Goal: Task Accomplishment & Management: Manage account settings

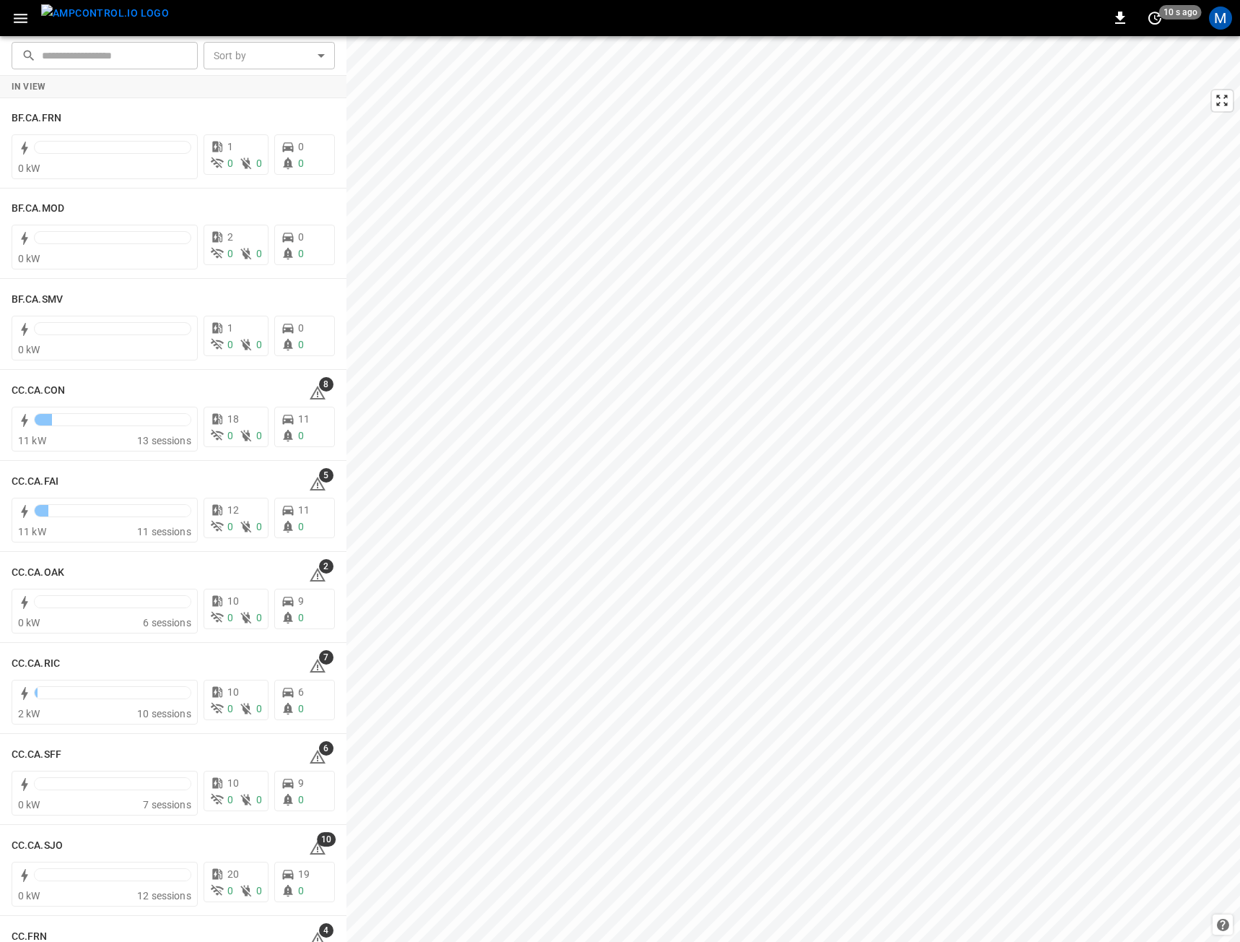
click at [1227, 32] on div "0 10 s ago M" at bounding box center [620, 18] width 1240 height 36
click at [1218, 21] on div "M" at bounding box center [1220, 17] width 23 height 23
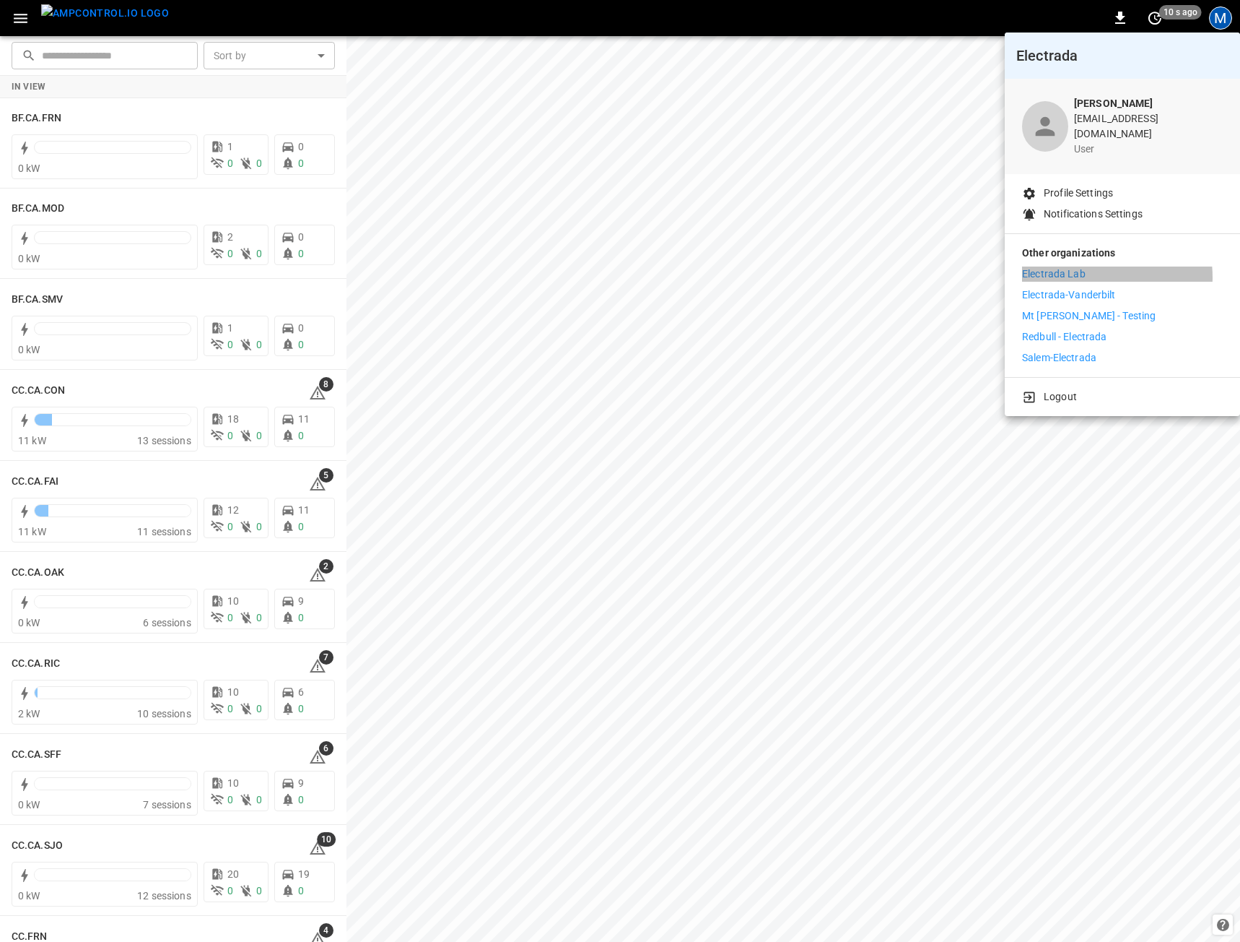
click at [1087, 267] on li "Electrada Lab" at bounding box center [1122, 273] width 201 height 15
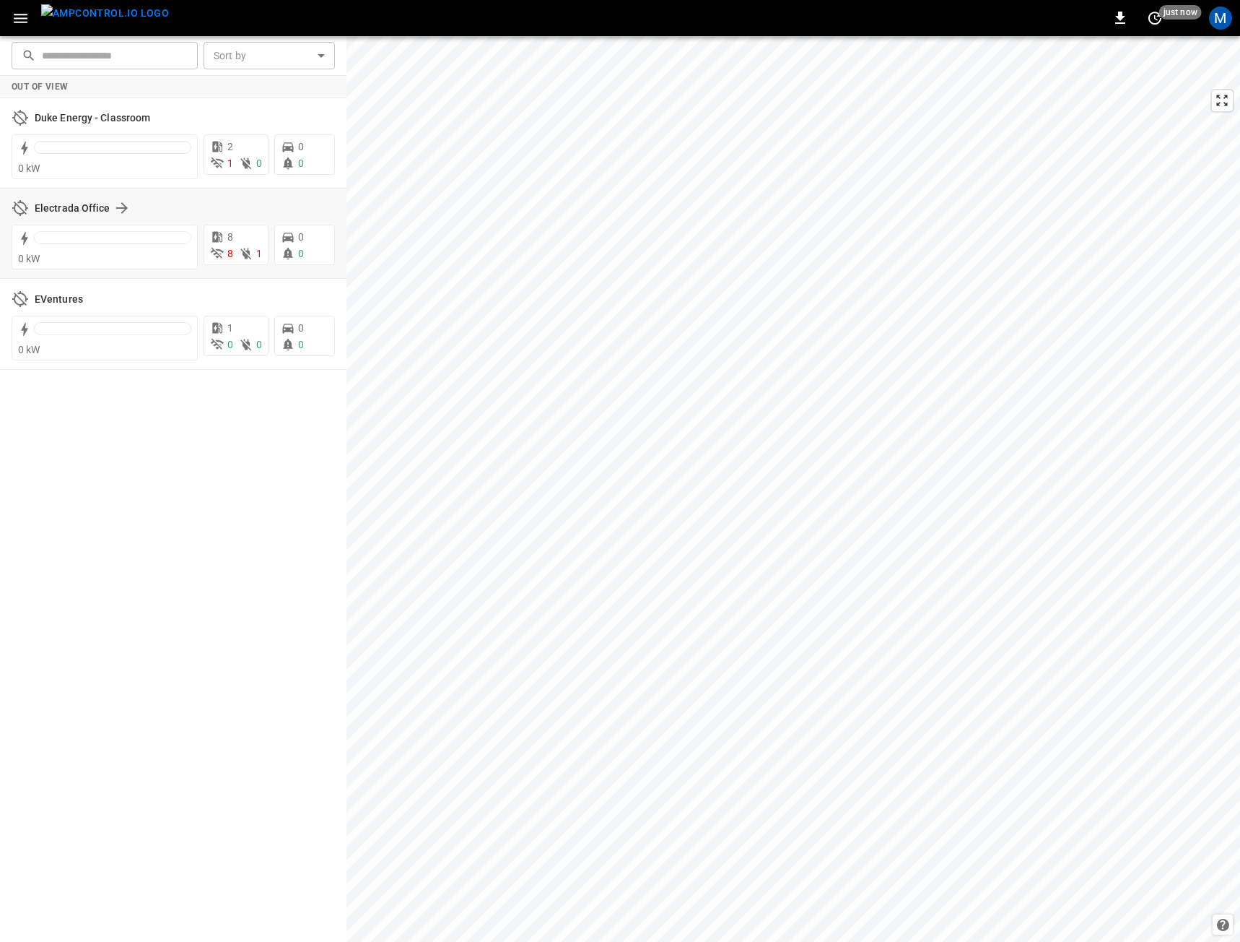
click at [51, 198] on div "Electrada Office" at bounding box center [173, 207] width 323 height 27
click at [51, 203] on h6 "Electrada Office" at bounding box center [73, 209] width 76 height 16
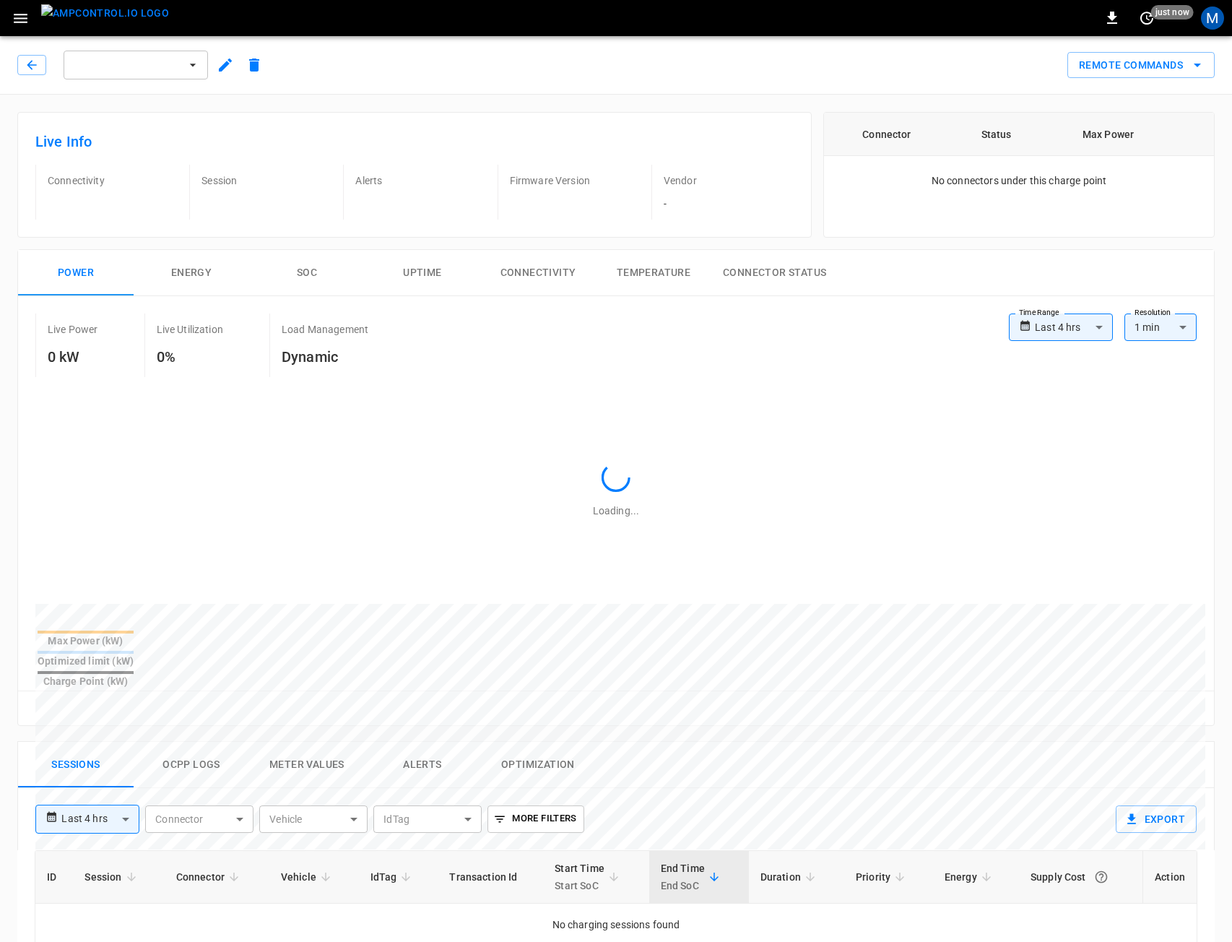
scroll to position [594, 0]
click at [80, 11] on img "menu" at bounding box center [105, 13] width 128 height 18
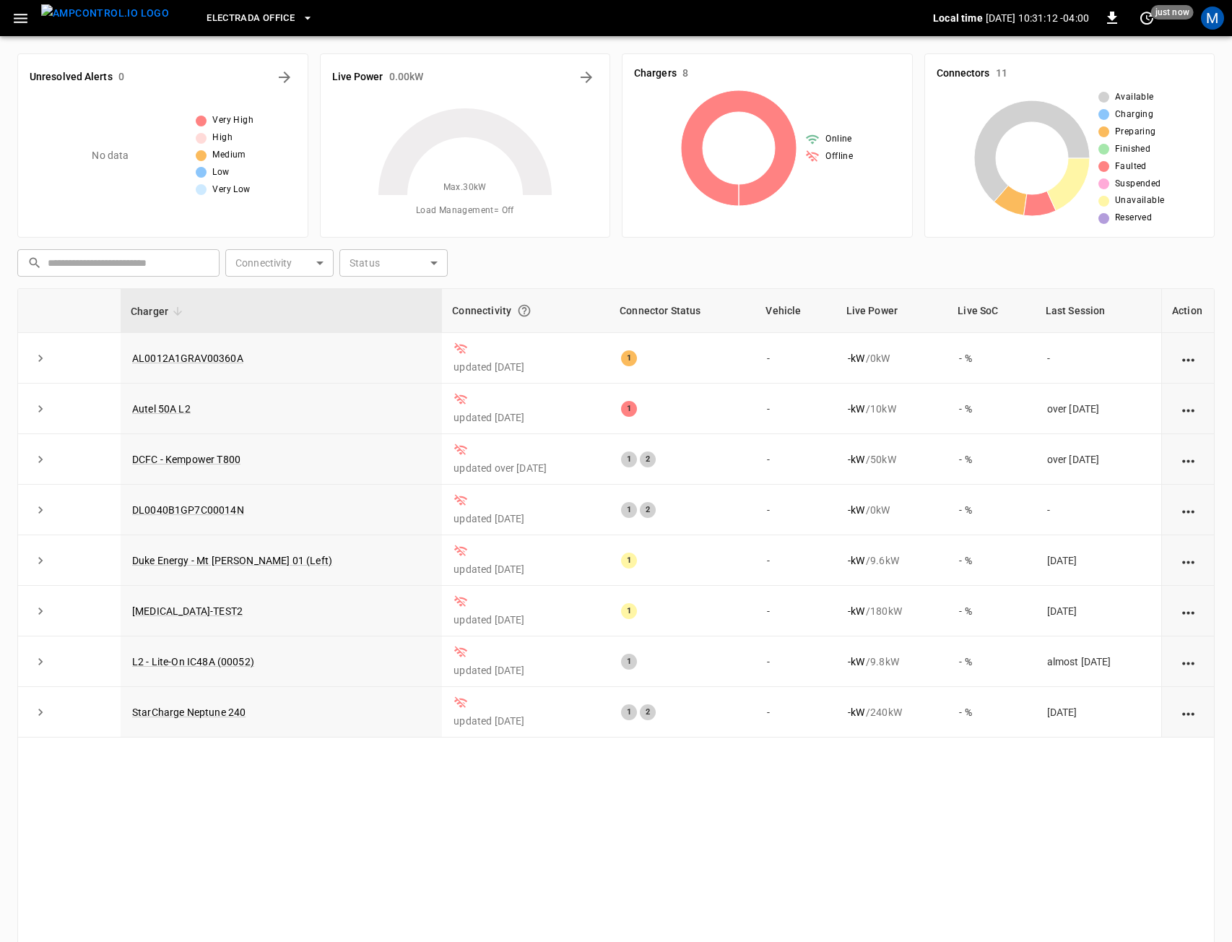
click at [1206, 29] on div "M" at bounding box center [1212, 17] width 27 height 27
click at [1212, 27] on div "M" at bounding box center [1212, 17] width 23 height 23
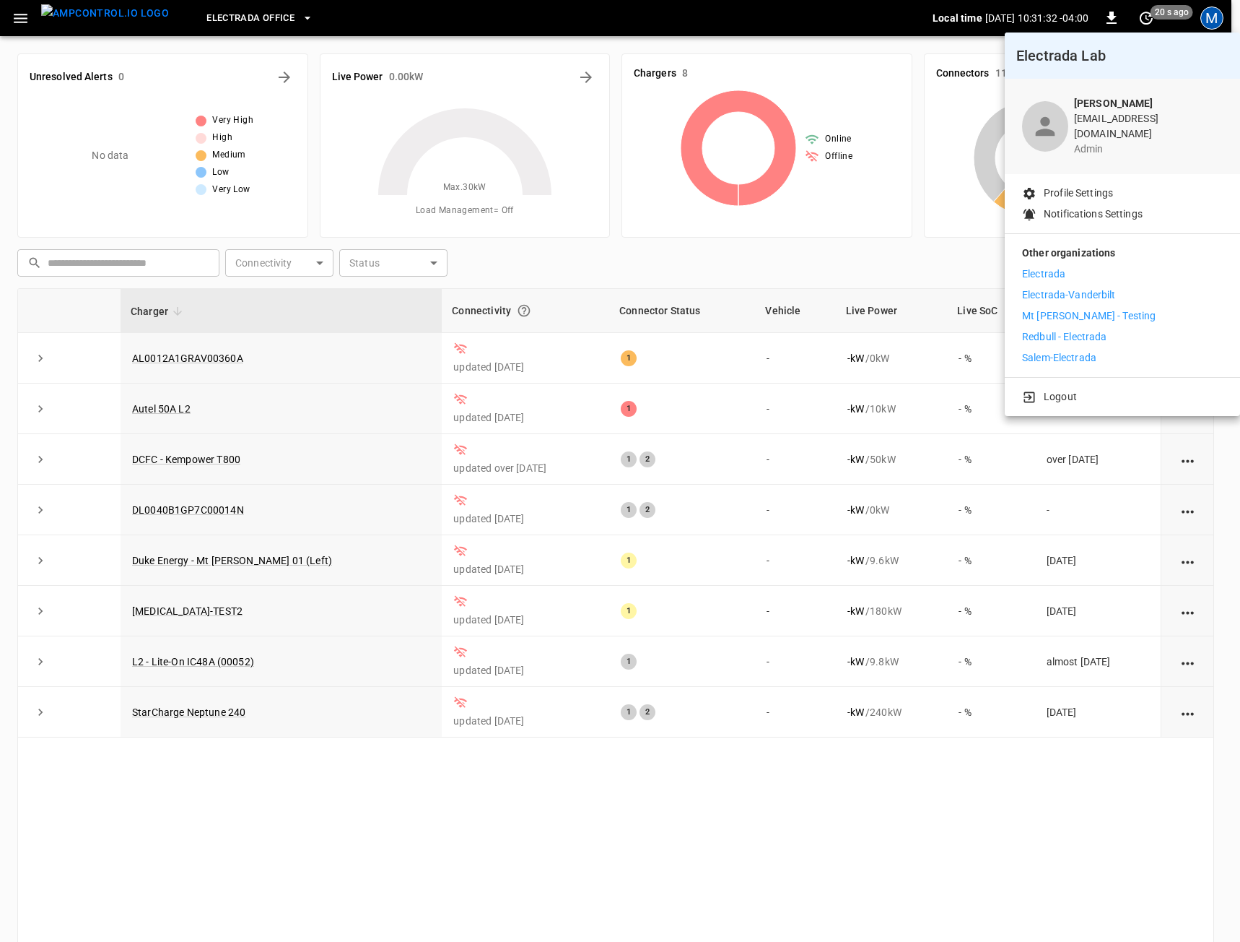
click at [1048, 266] on p "Electrada" at bounding box center [1043, 273] width 43 height 15
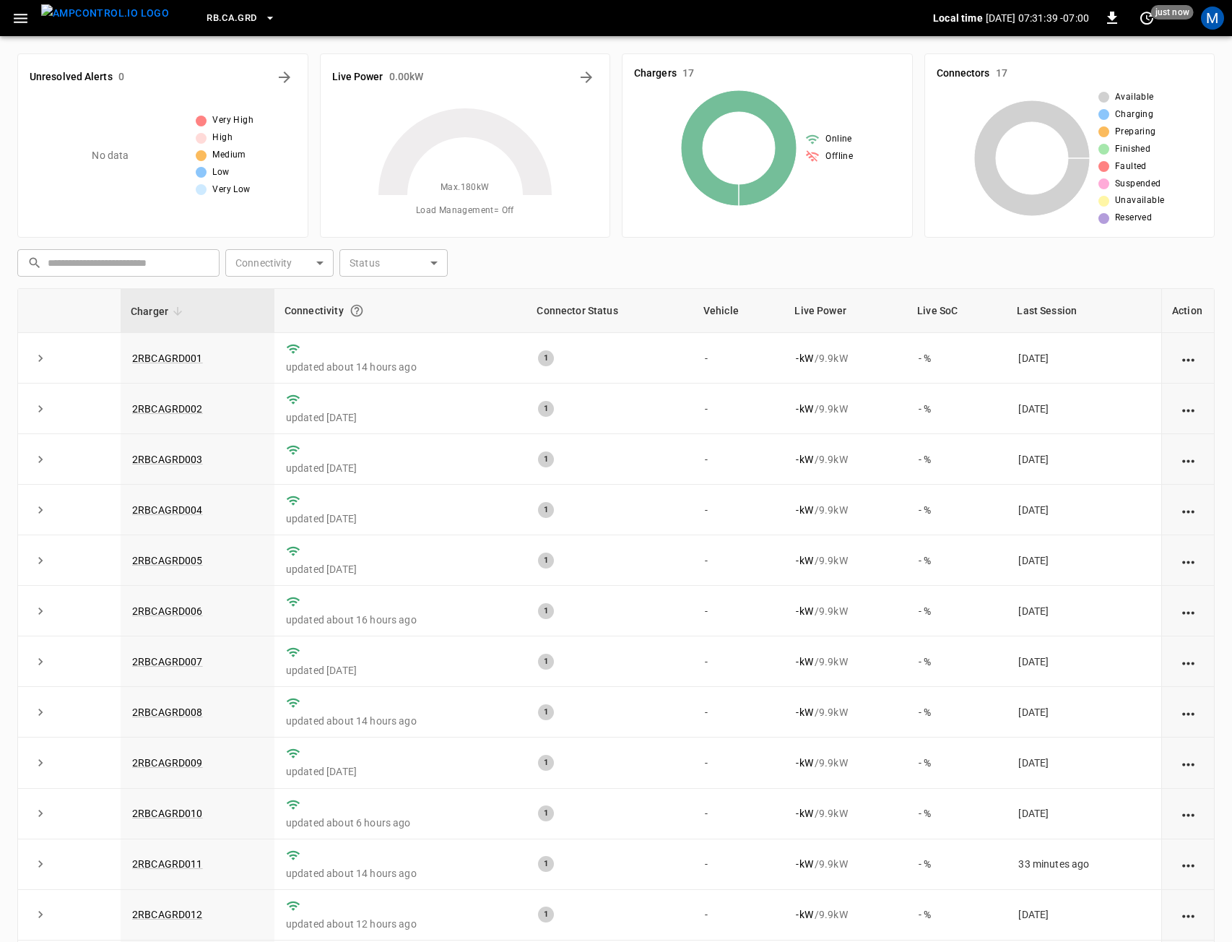
click at [22, 19] on icon "button" at bounding box center [21, 18] width 14 height 9
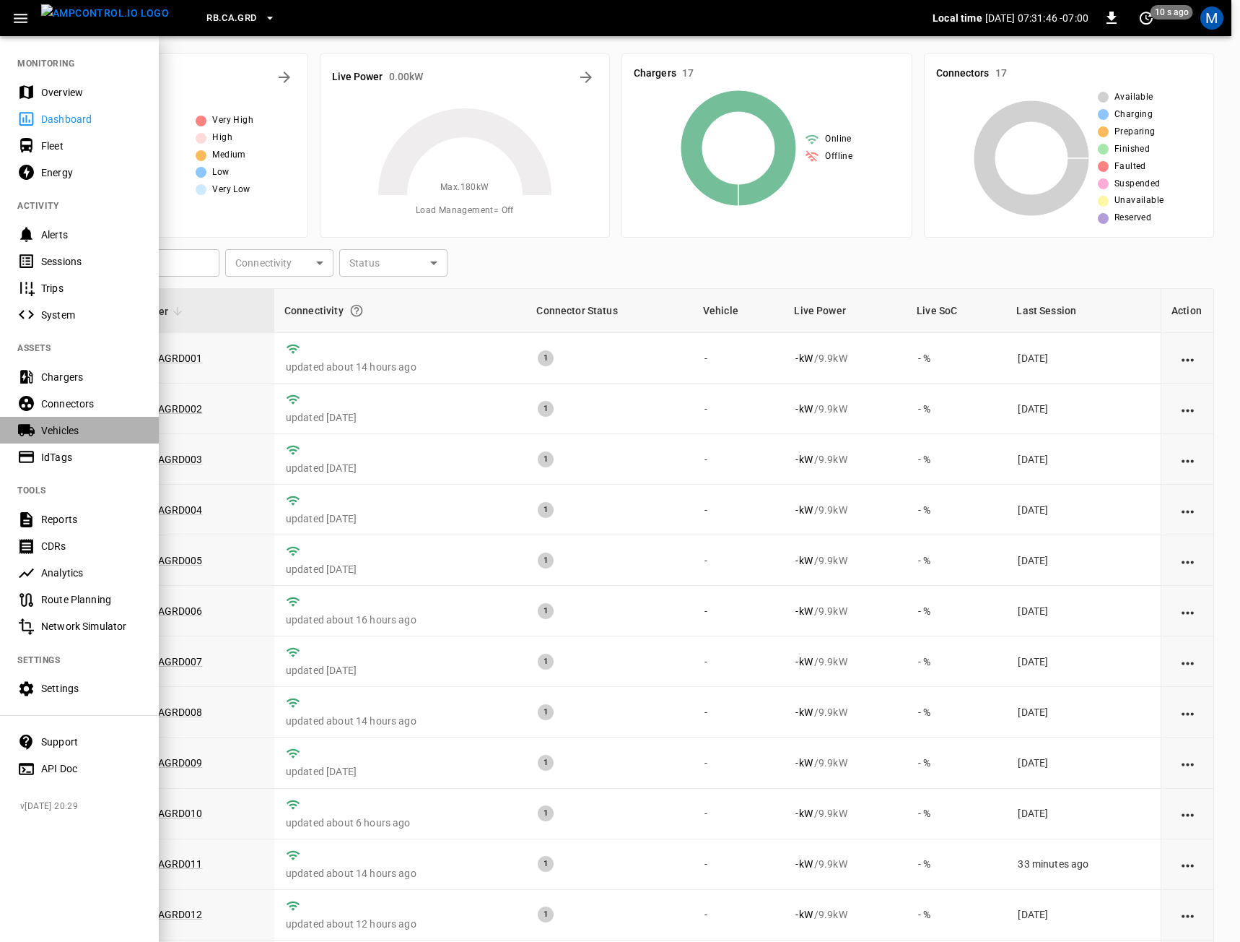
click at [95, 418] on div "Vehicles" at bounding box center [79, 430] width 159 height 27
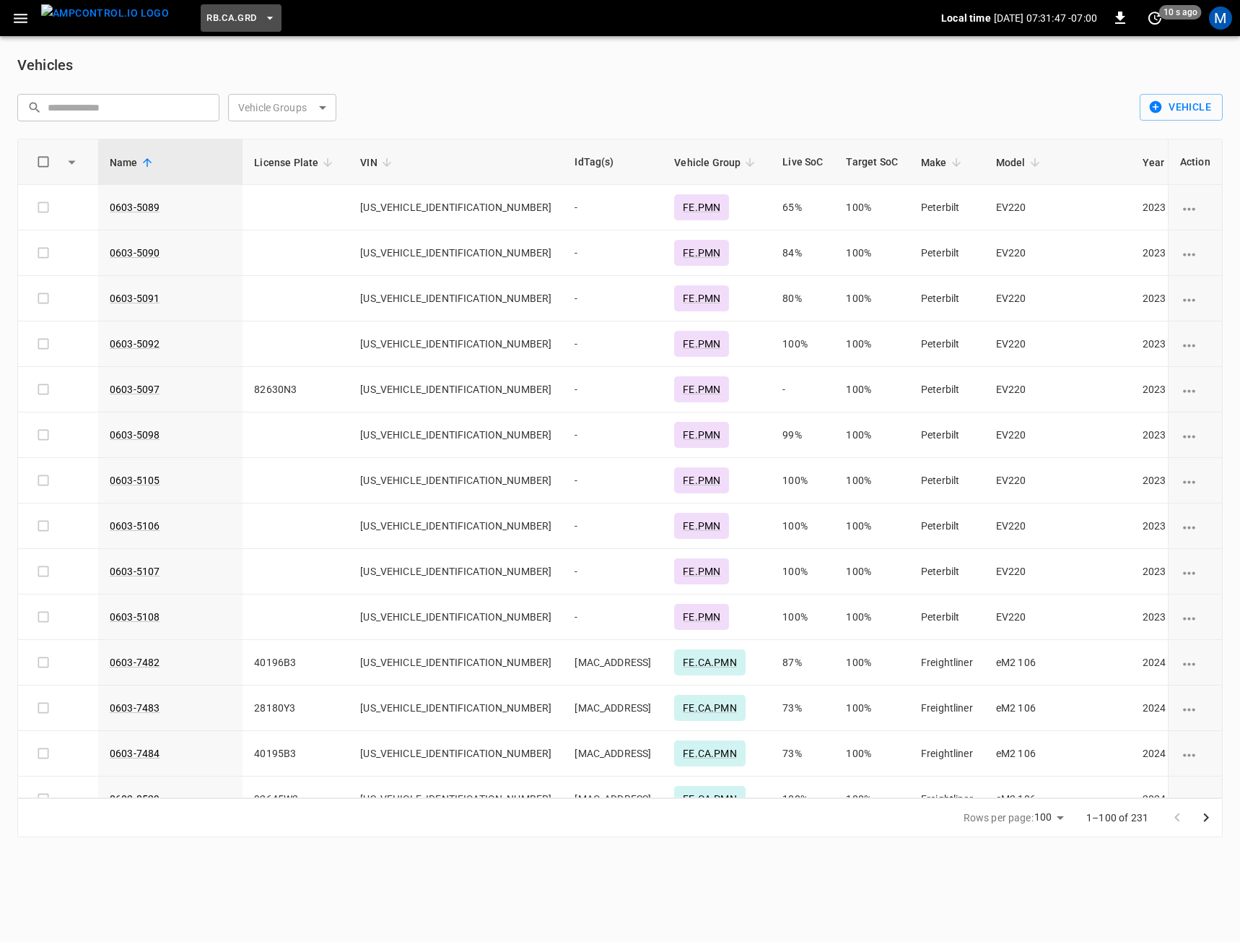
click at [212, 8] on button "RB.CA.GRD" at bounding box center [241, 18] width 80 height 28
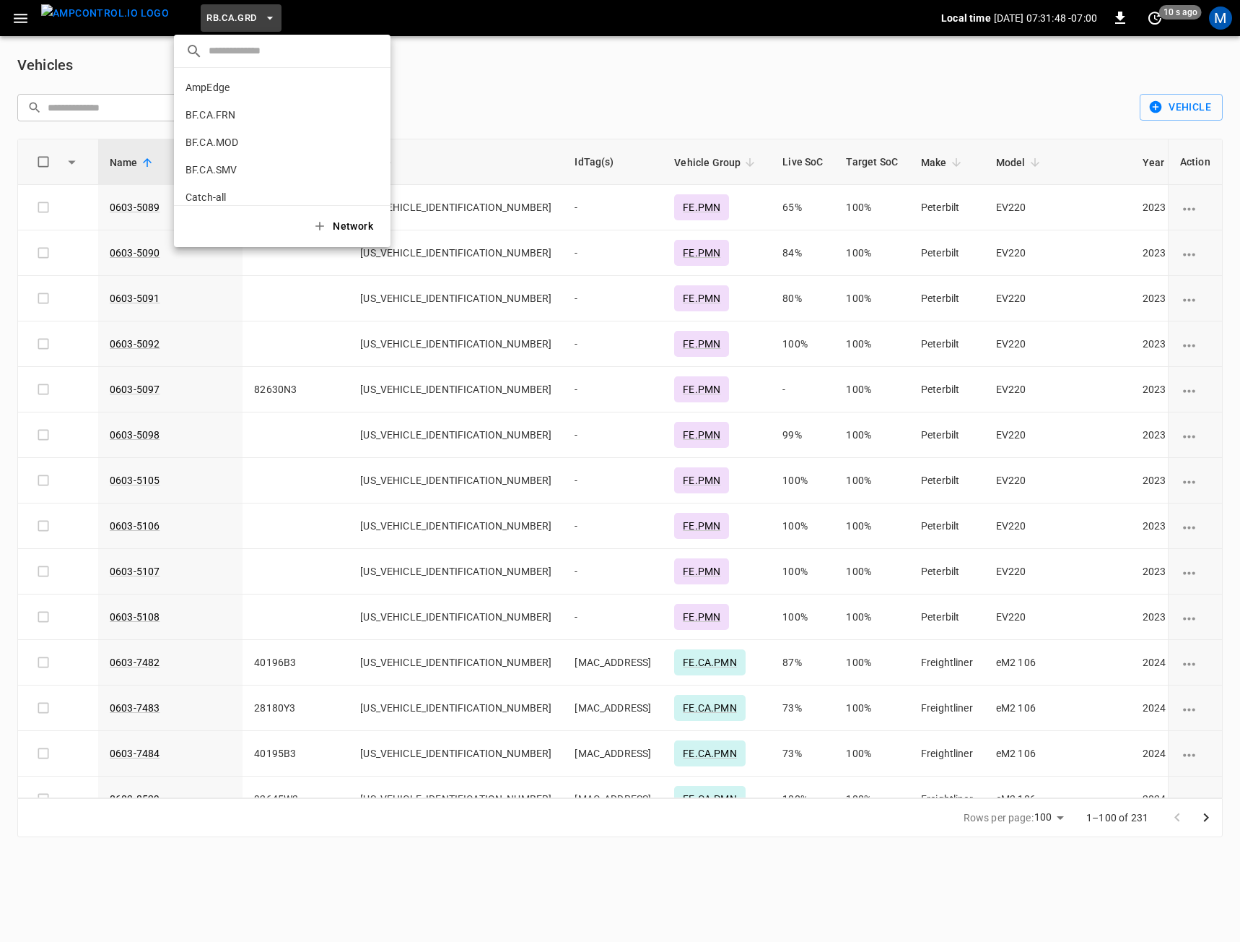
click at [212, 14] on div at bounding box center [620, 471] width 1240 height 942
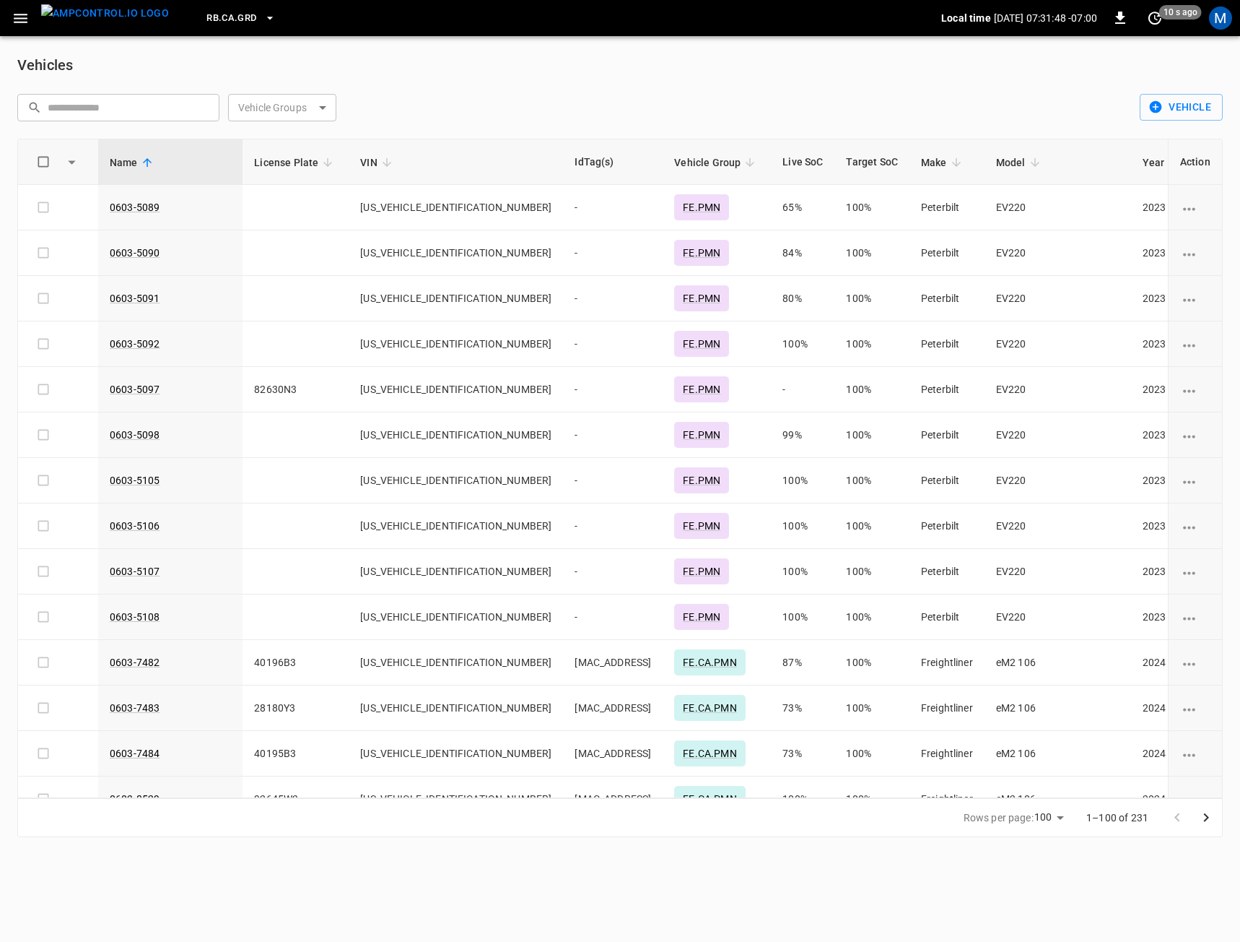
click at [212, 15] on span "RB.CA.GRD" at bounding box center [232, 18] width 50 height 17
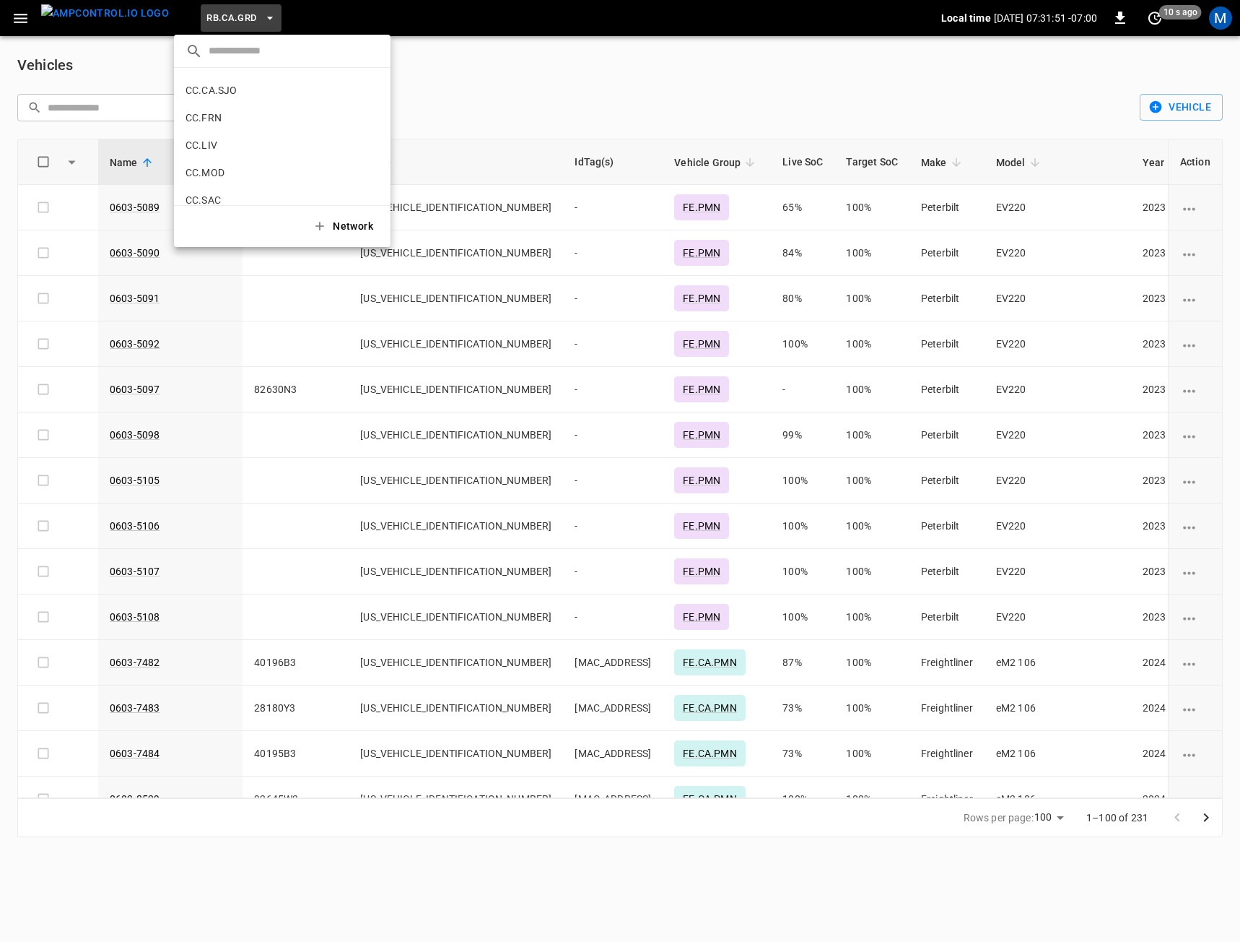
scroll to position [250, 0]
click at [258, 114] on li "CC.CA.SJO 7dd7 ..." at bounding box center [282, 111] width 217 height 27
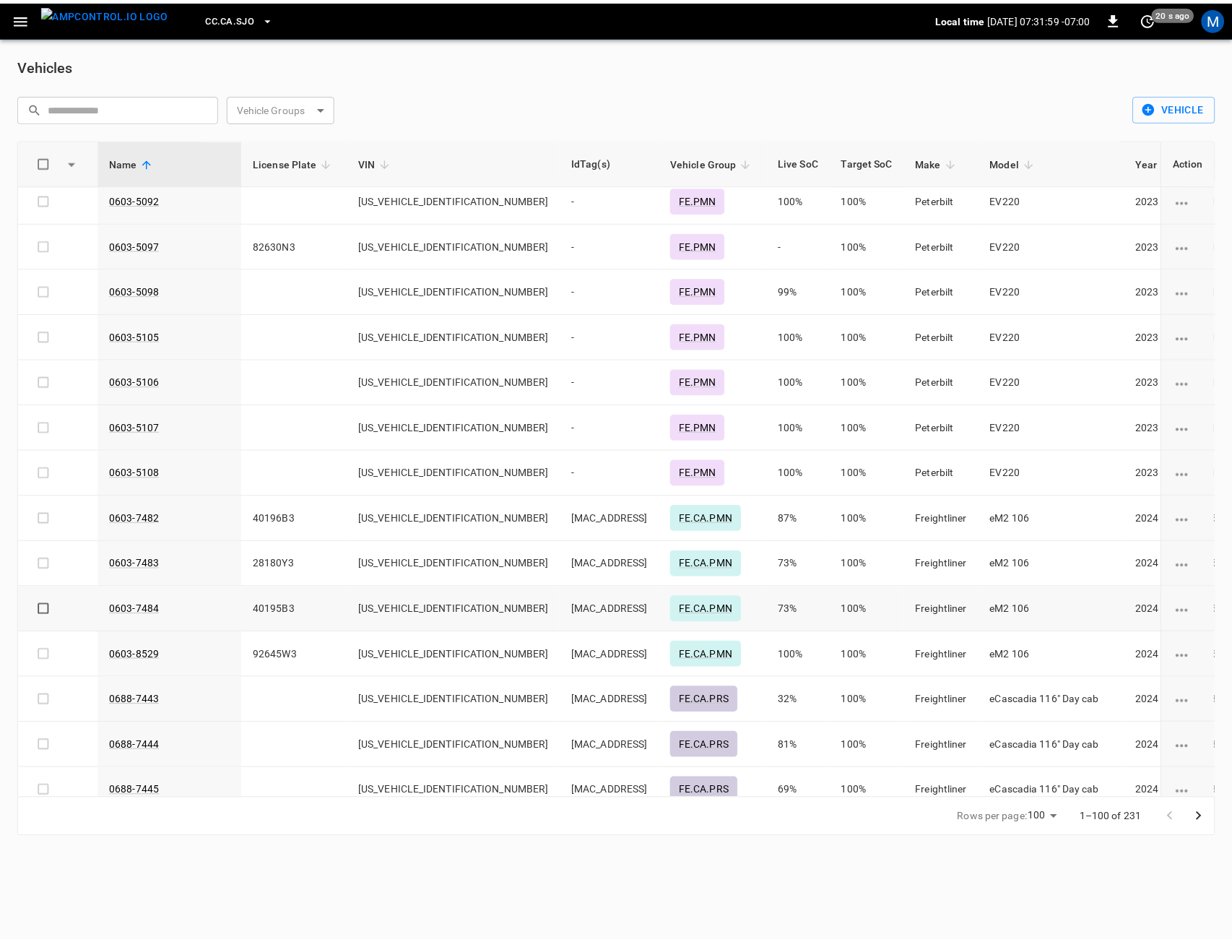
scroll to position [0, 0]
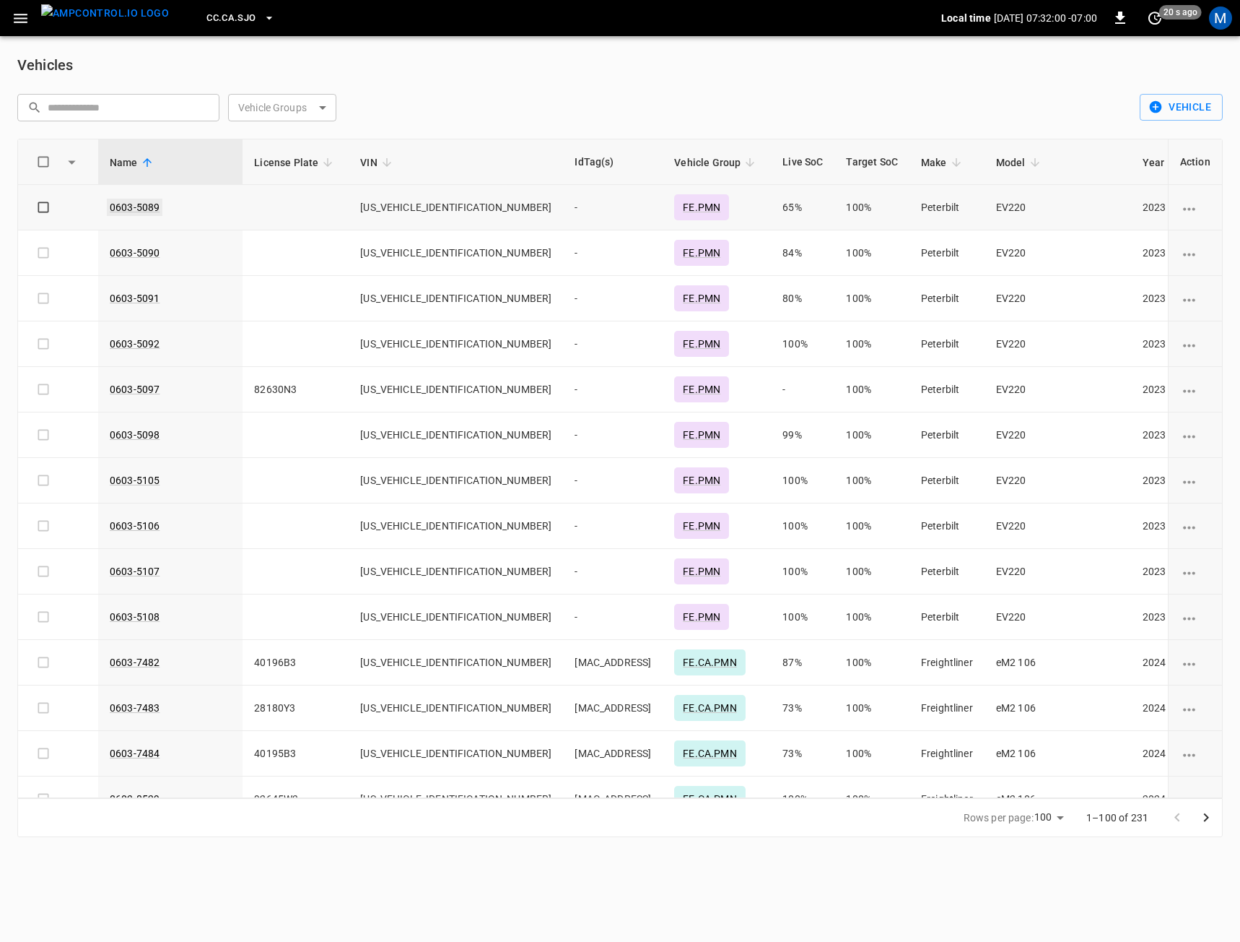
click at [136, 202] on link "0603-5089" at bounding box center [135, 207] width 56 height 17
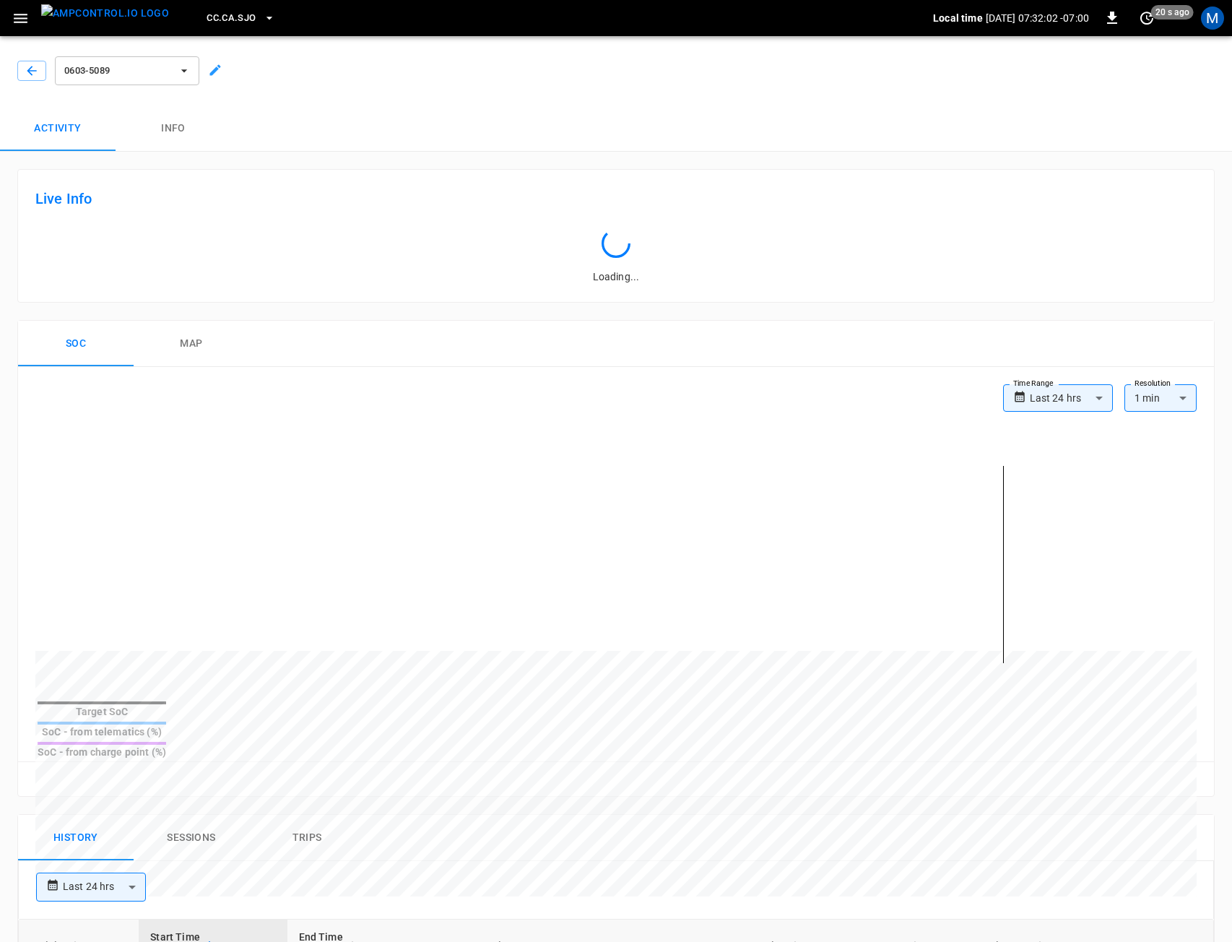
click at [209, 68] on icon at bounding box center [215, 70] width 14 height 14
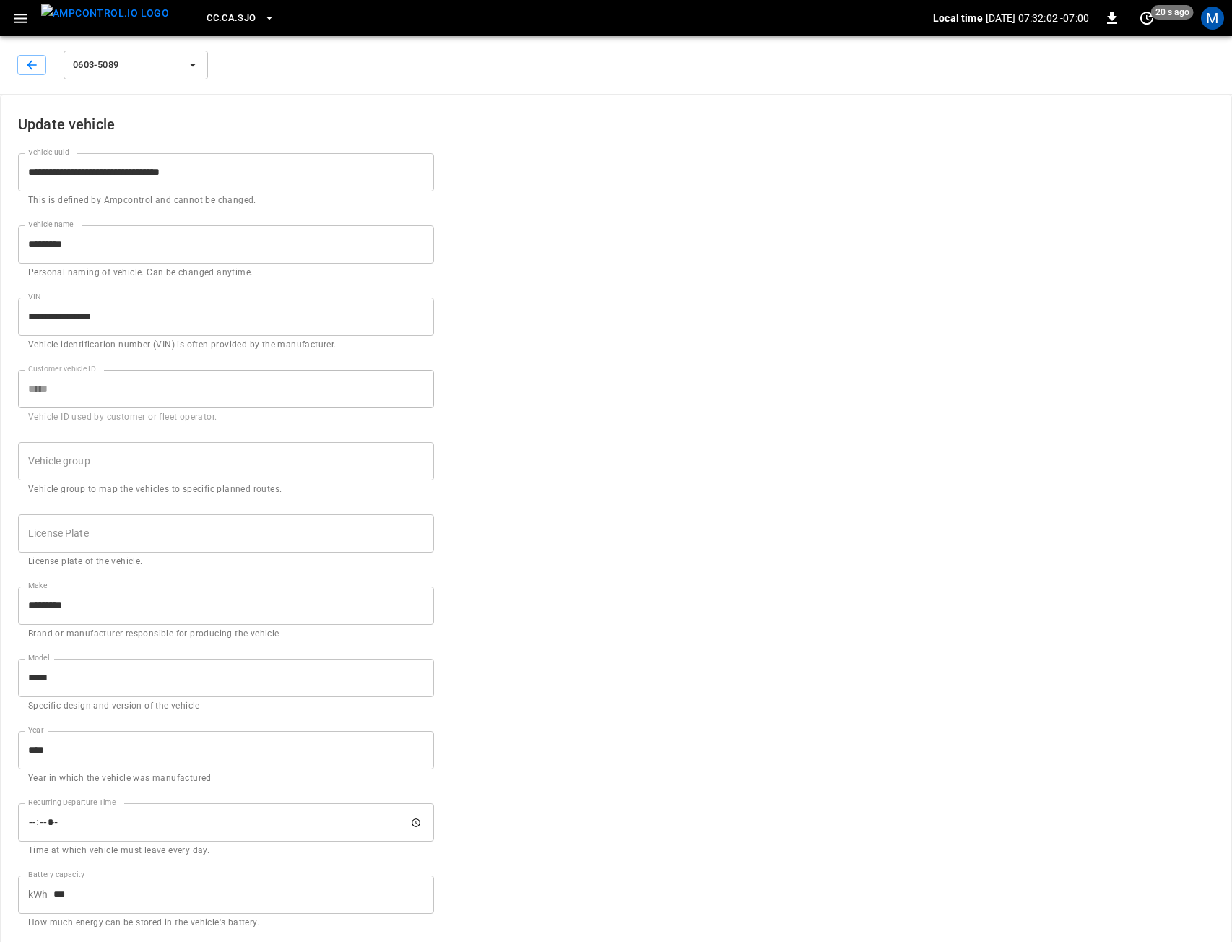
type input "******"
click at [19, 63] on button "button" at bounding box center [31, 65] width 29 height 20
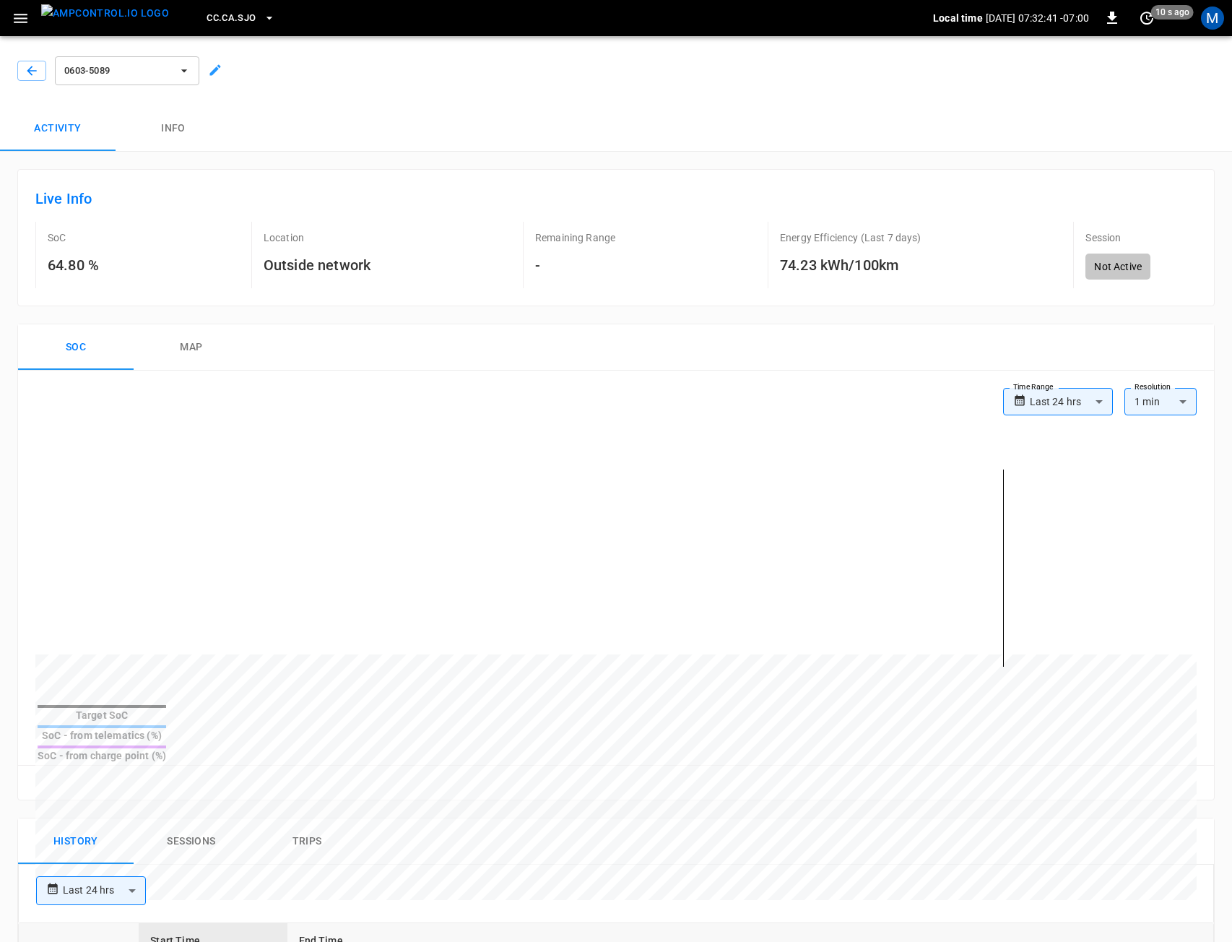
click at [27, 29] on button "button" at bounding box center [21, 18] width 30 height 27
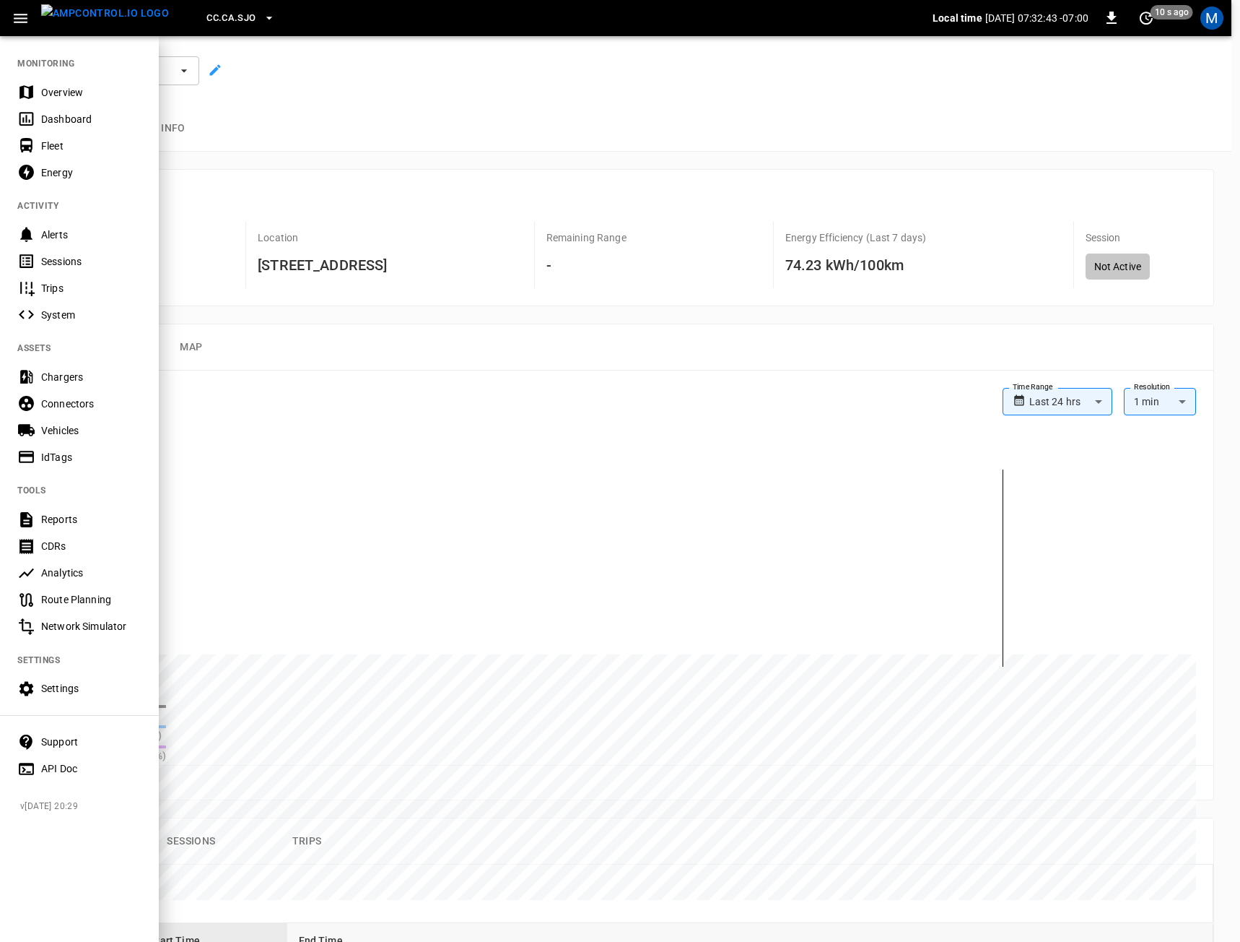
drag, startPoint x: 73, startPoint y: 433, endPoint x: 232, endPoint y: 40, distance: 423.0
click at [73, 433] on div "Vehicles" at bounding box center [91, 430] width 100 height 14
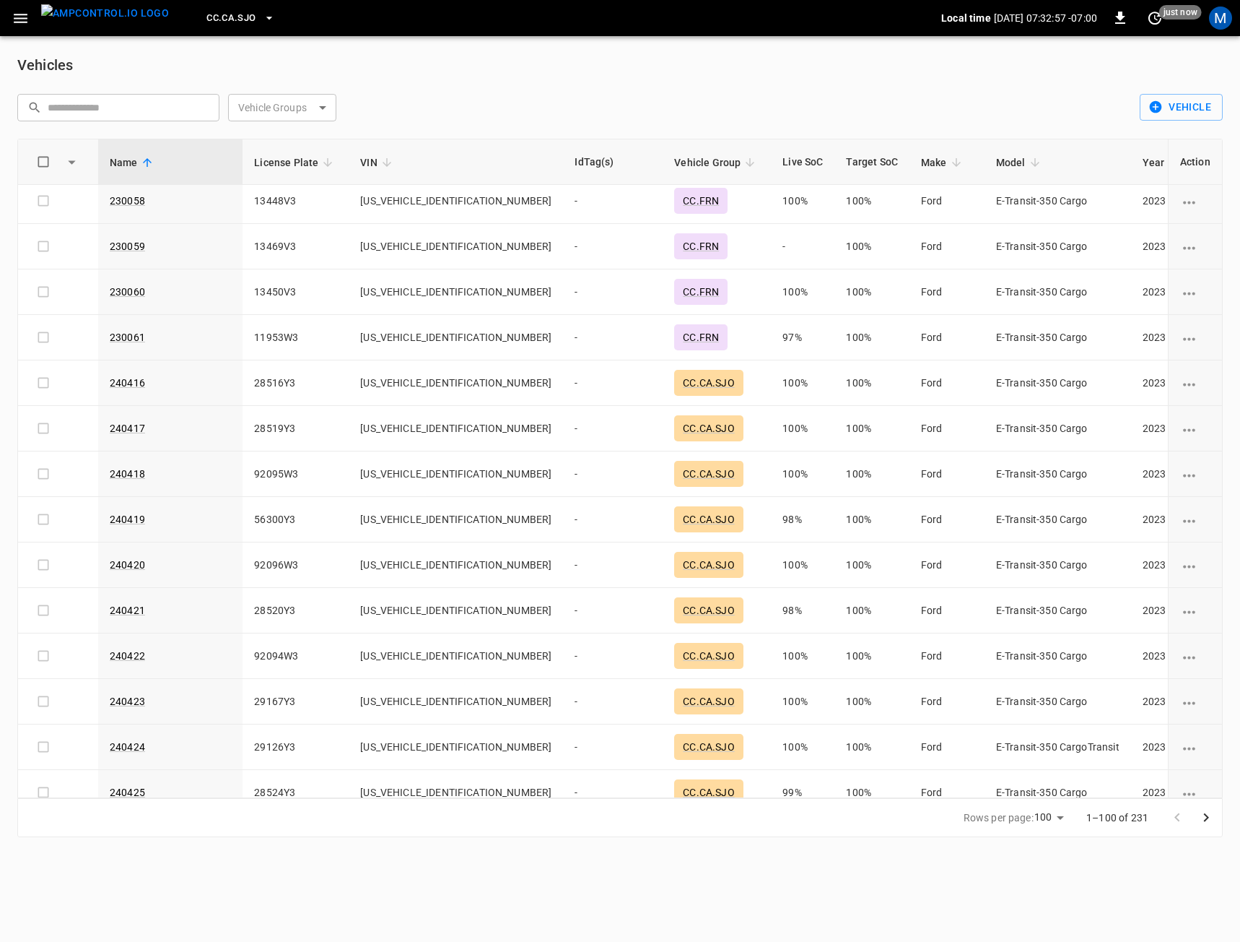
scroll to position [3033, 0]
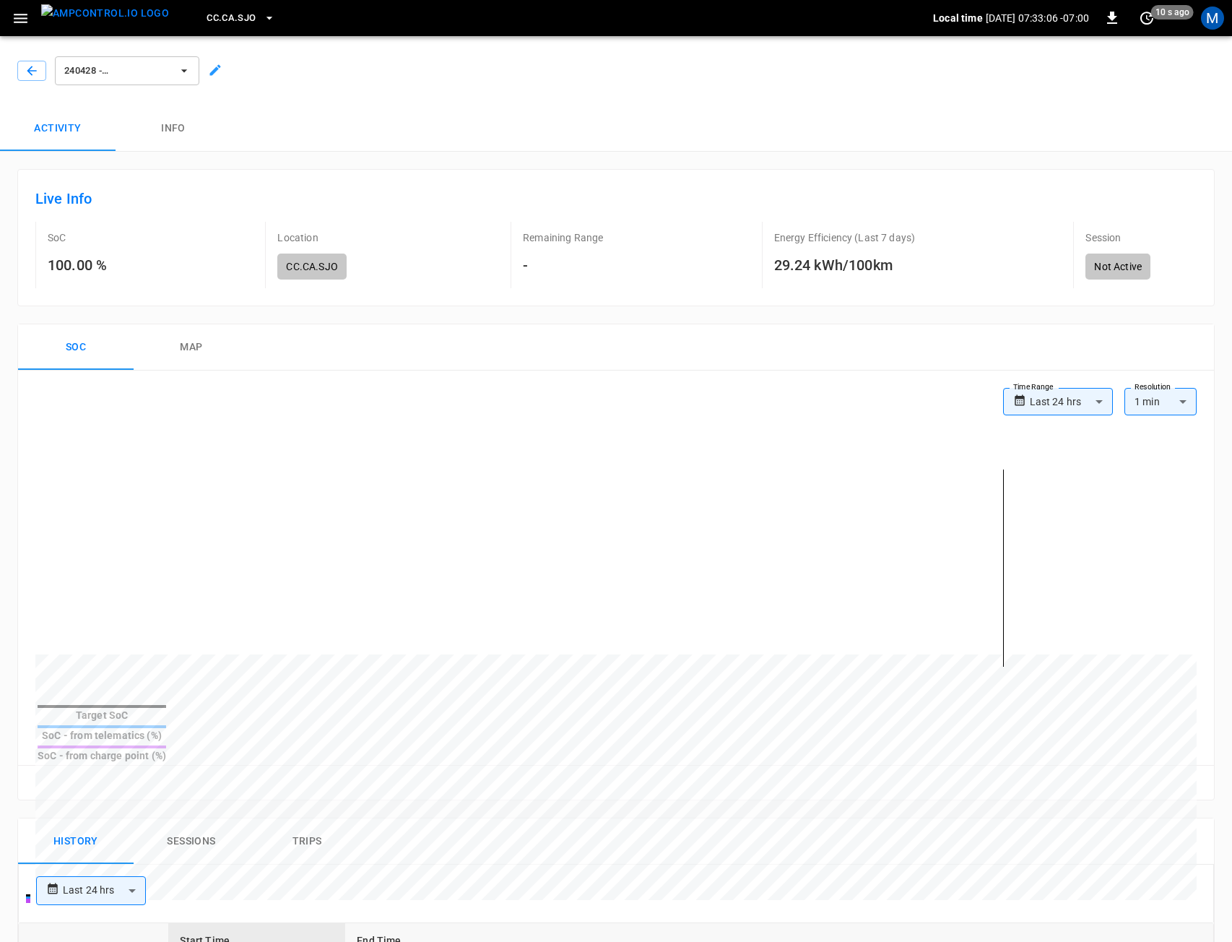
click at [220, 66] on icon at bounding box center [215, 70] width 11 height 11
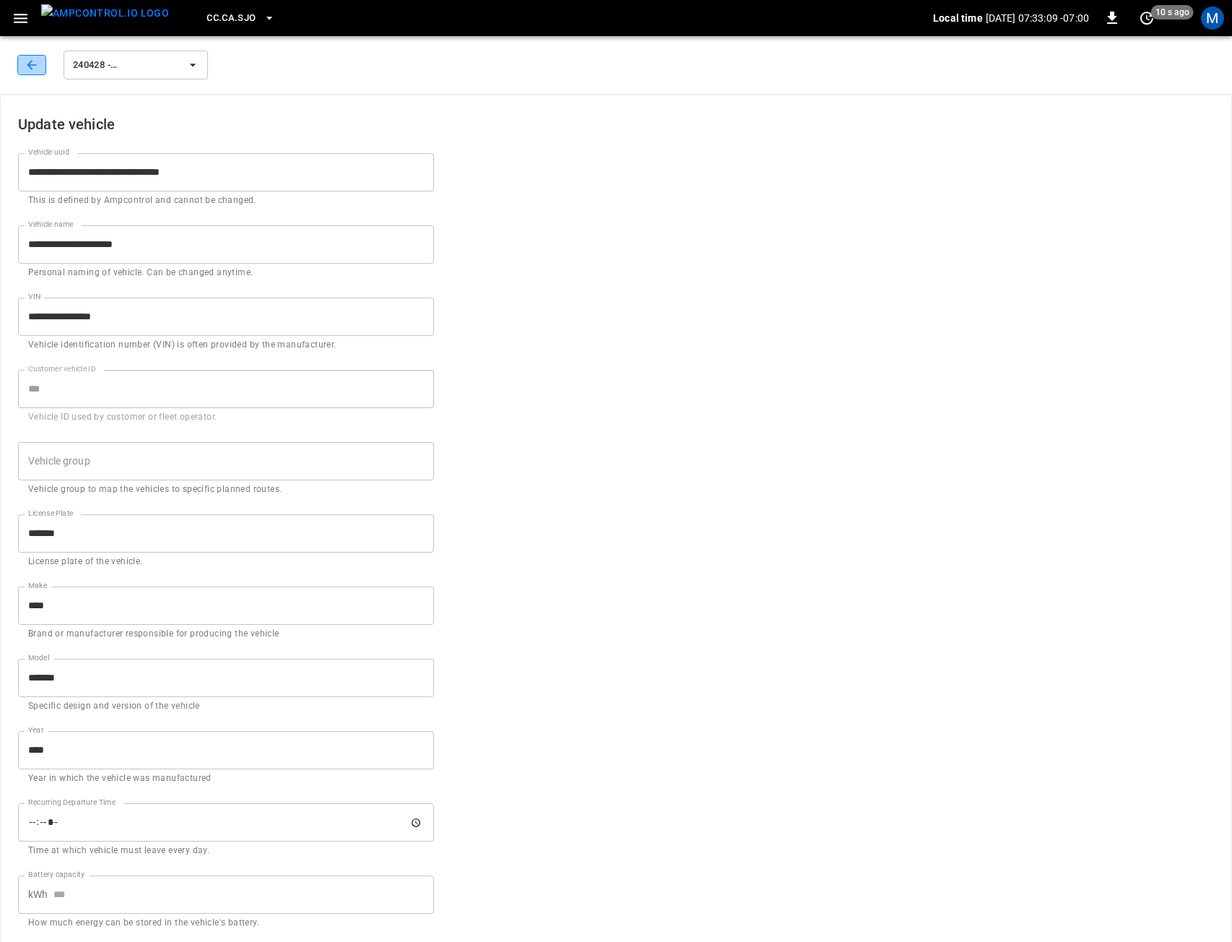
click at [23, 63] on button "button" at bounding box center [31, 65] width 29 height 20
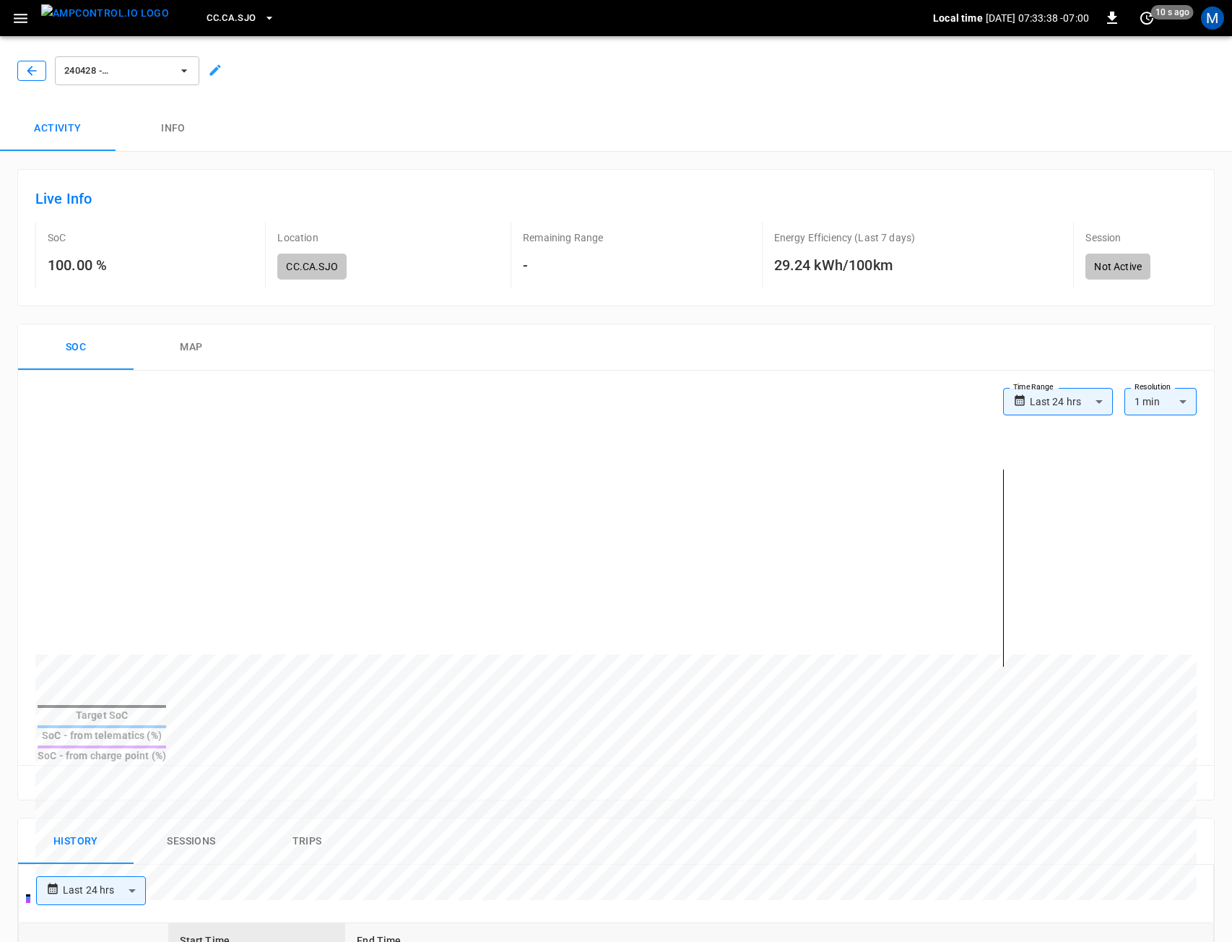
click at [24, 64] on button "button" at bounding box center [31, 71] width 29 height 20
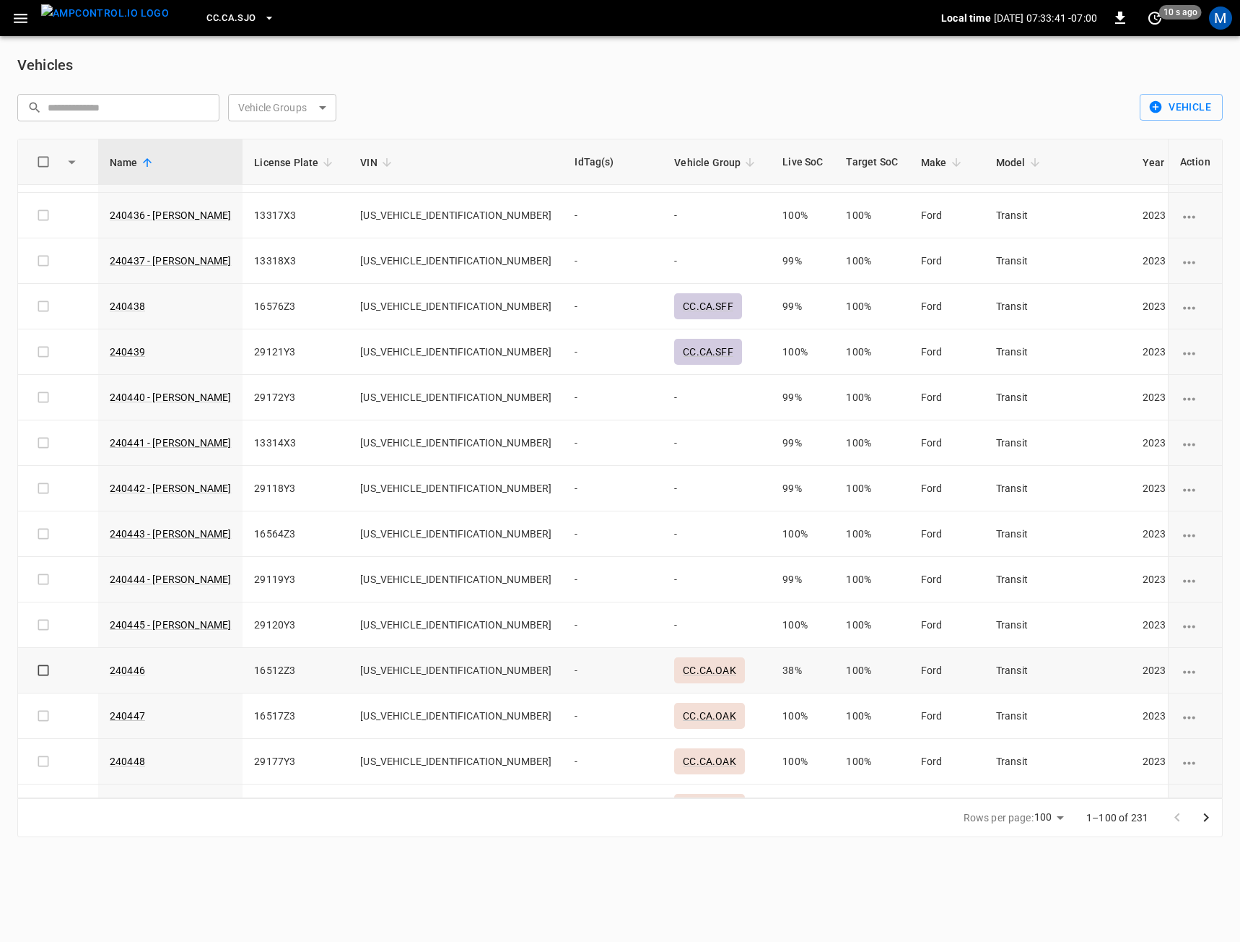
scroll to position [3729, 0]
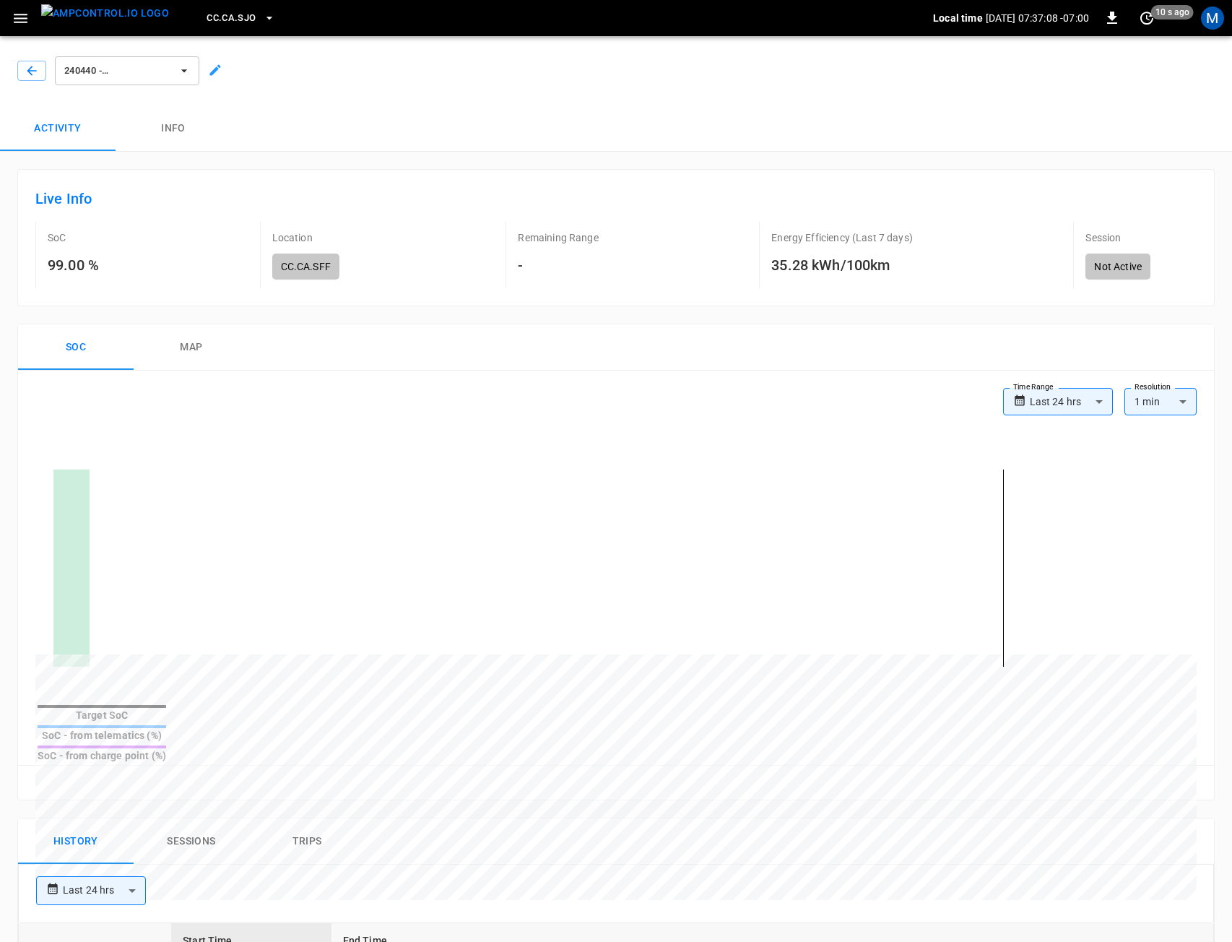
click at [220, 80] on div at bounding box center [212, 67] width 20 height 27
click at [220, 73] on icon at bounding box center [215, 70] width 14 height 14
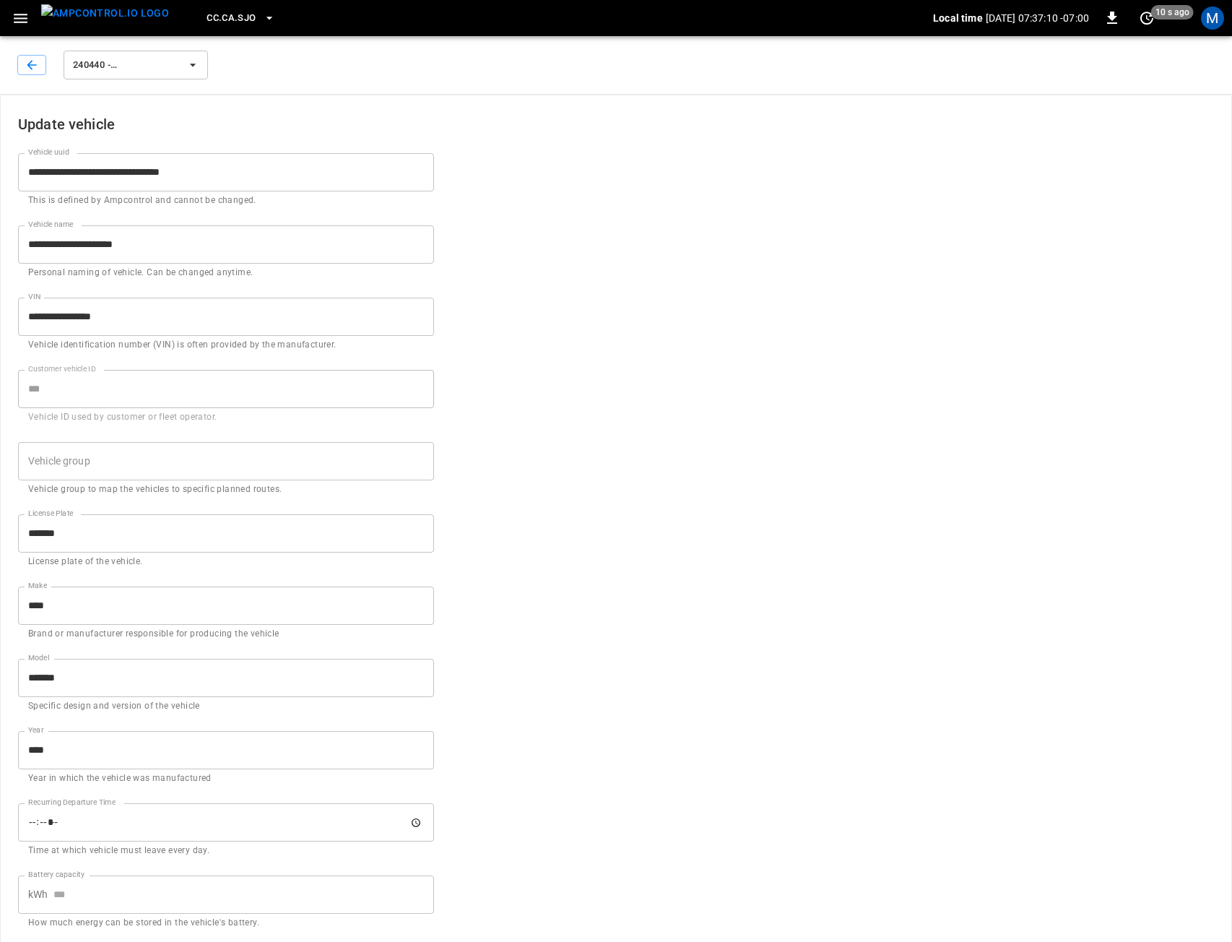
click at [212, 249] on input "**********" at bounding box center [226, 244] width 416 height 38
click at [36, 60] on icon "button" at bounding box center [32, 65] width 14 height 14
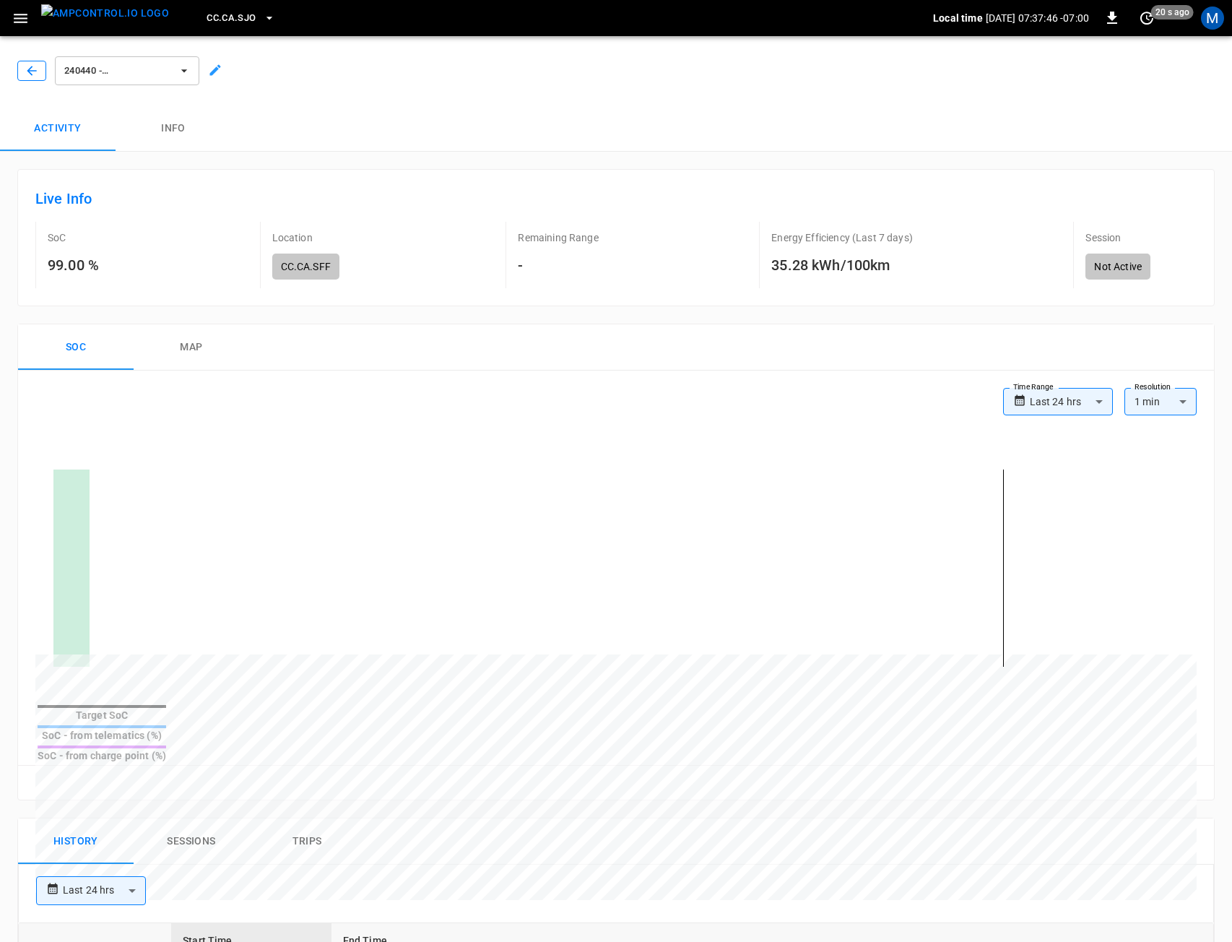
click at [39, 72] on button "button" at bounding box center [31, 71] width 29 height 20
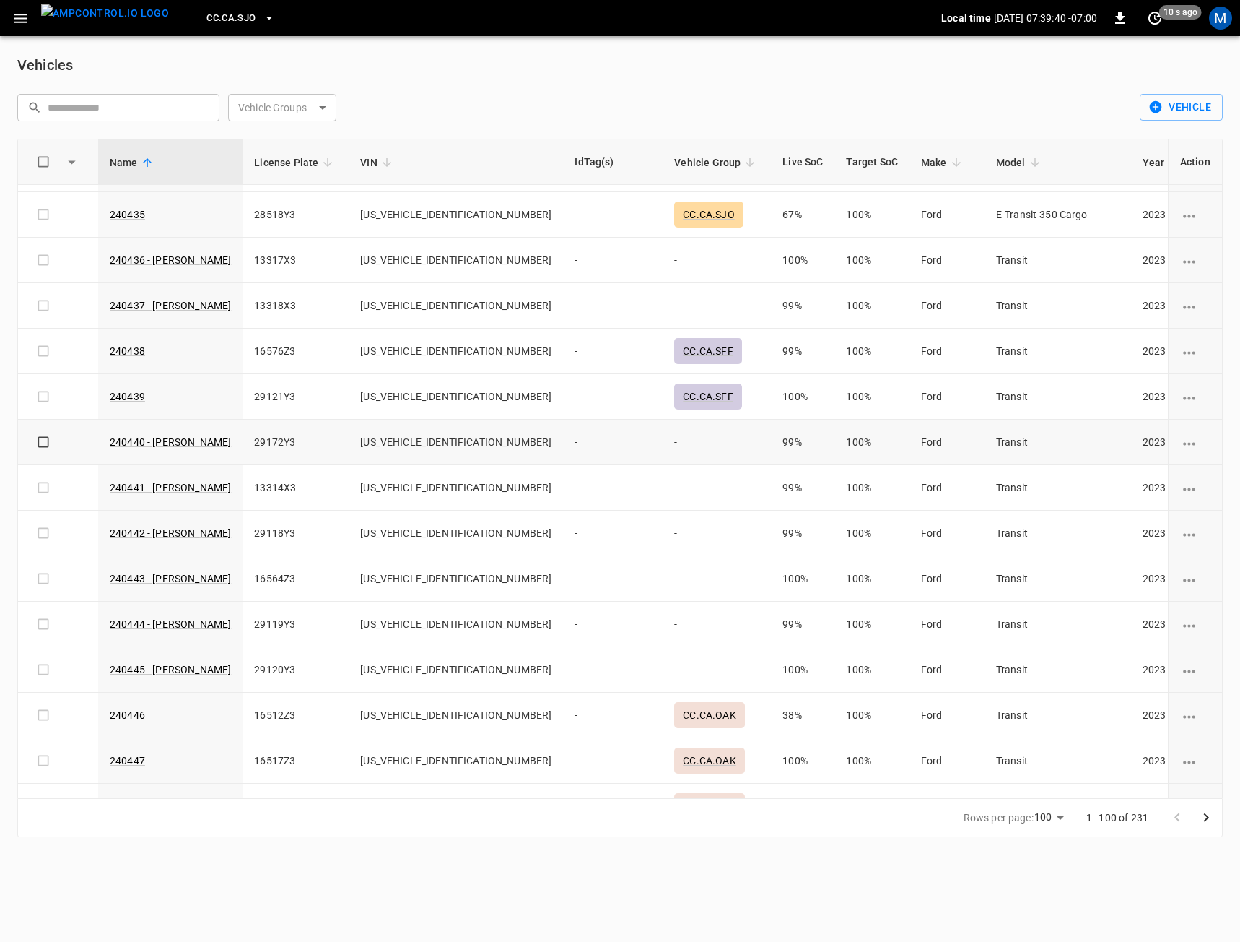
scroll to position [3729, 0]
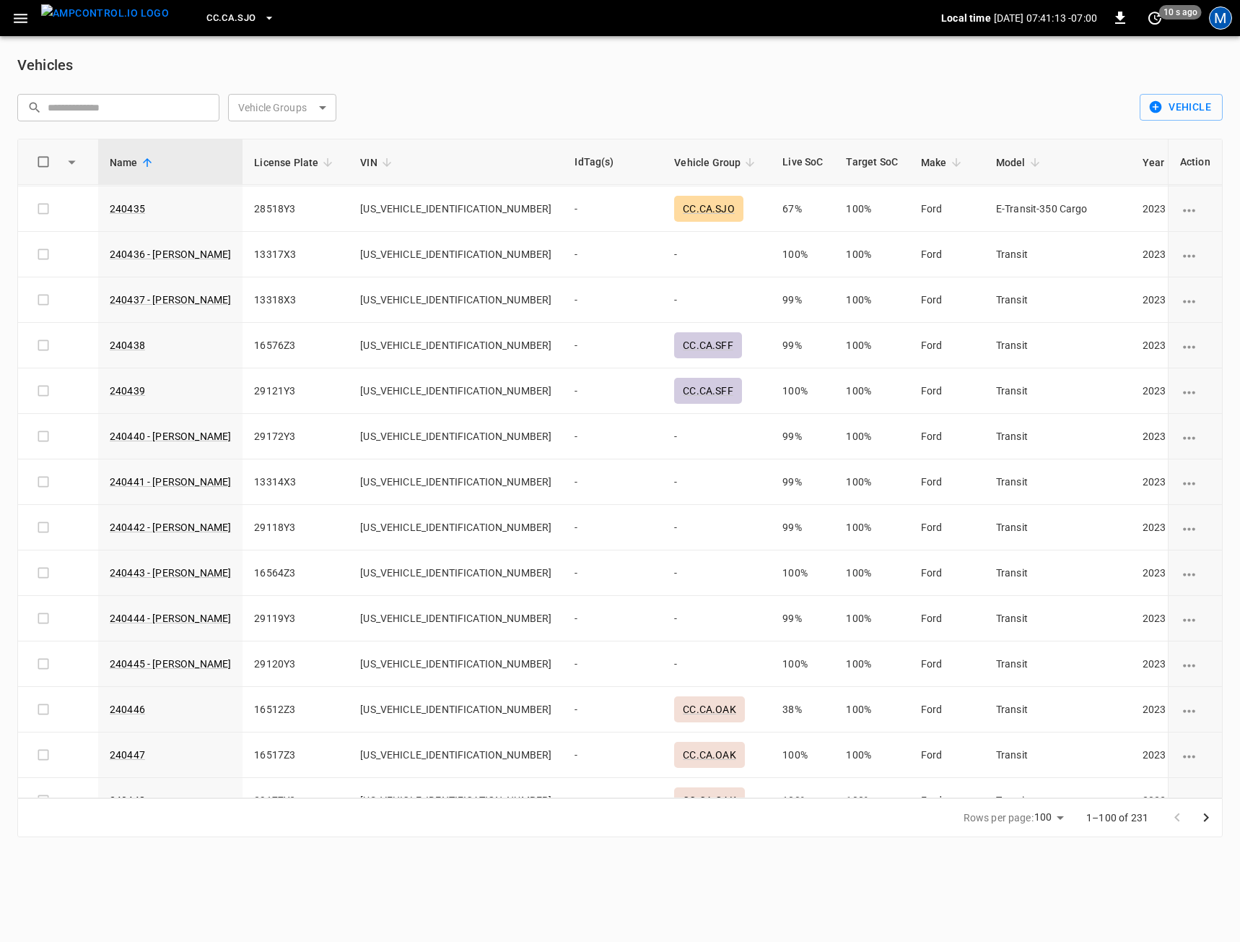
drag, startPoint x: 1216, startPoint y: 22, endPoint x: 1229, endPoint y: 46, distance: 27.8
click at [1216, 22] on div "M" at bounding box center [1220, 17] width 23 height 23
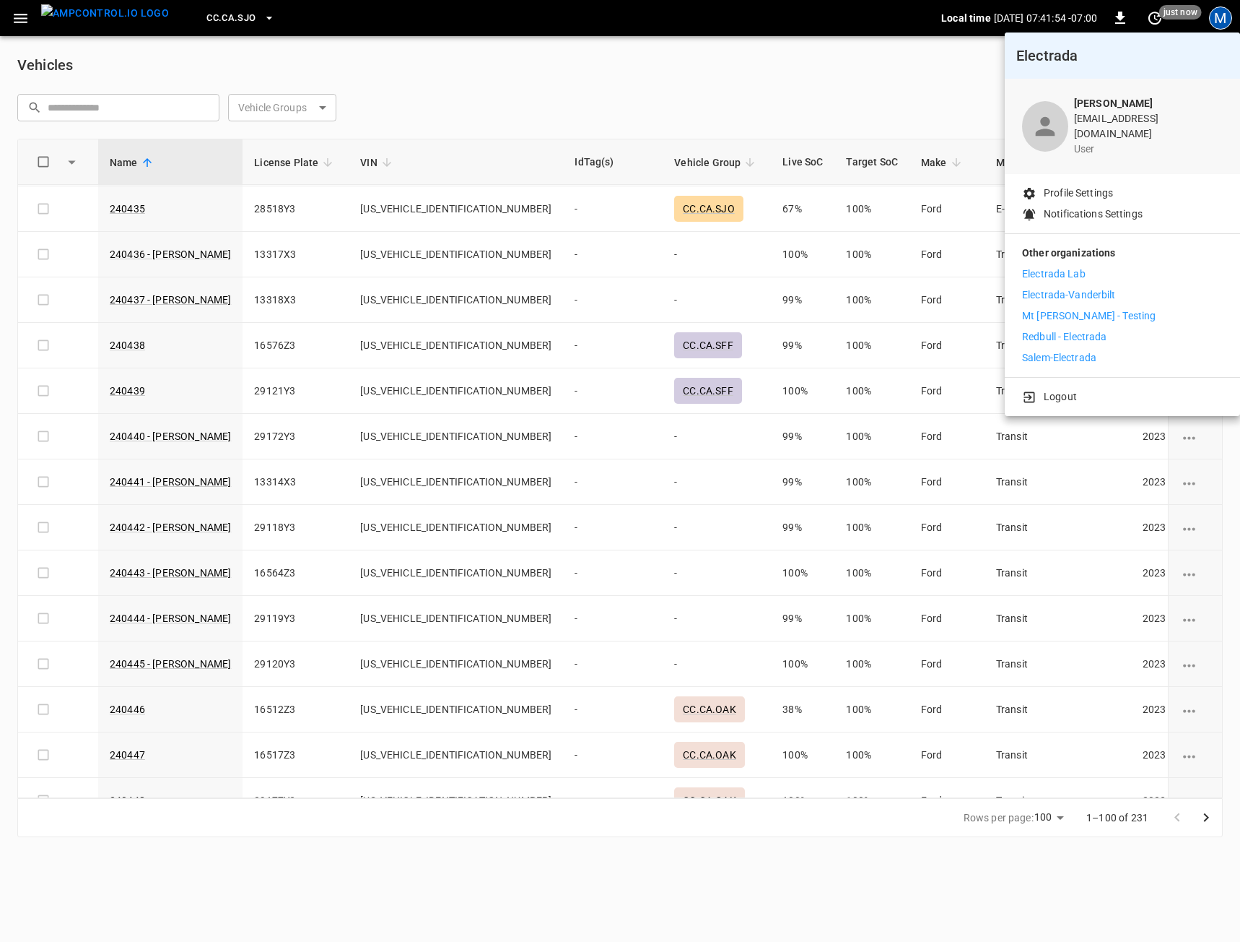
click at [695, 125] on div at bounding box center [620, 471] width 1240 height 942
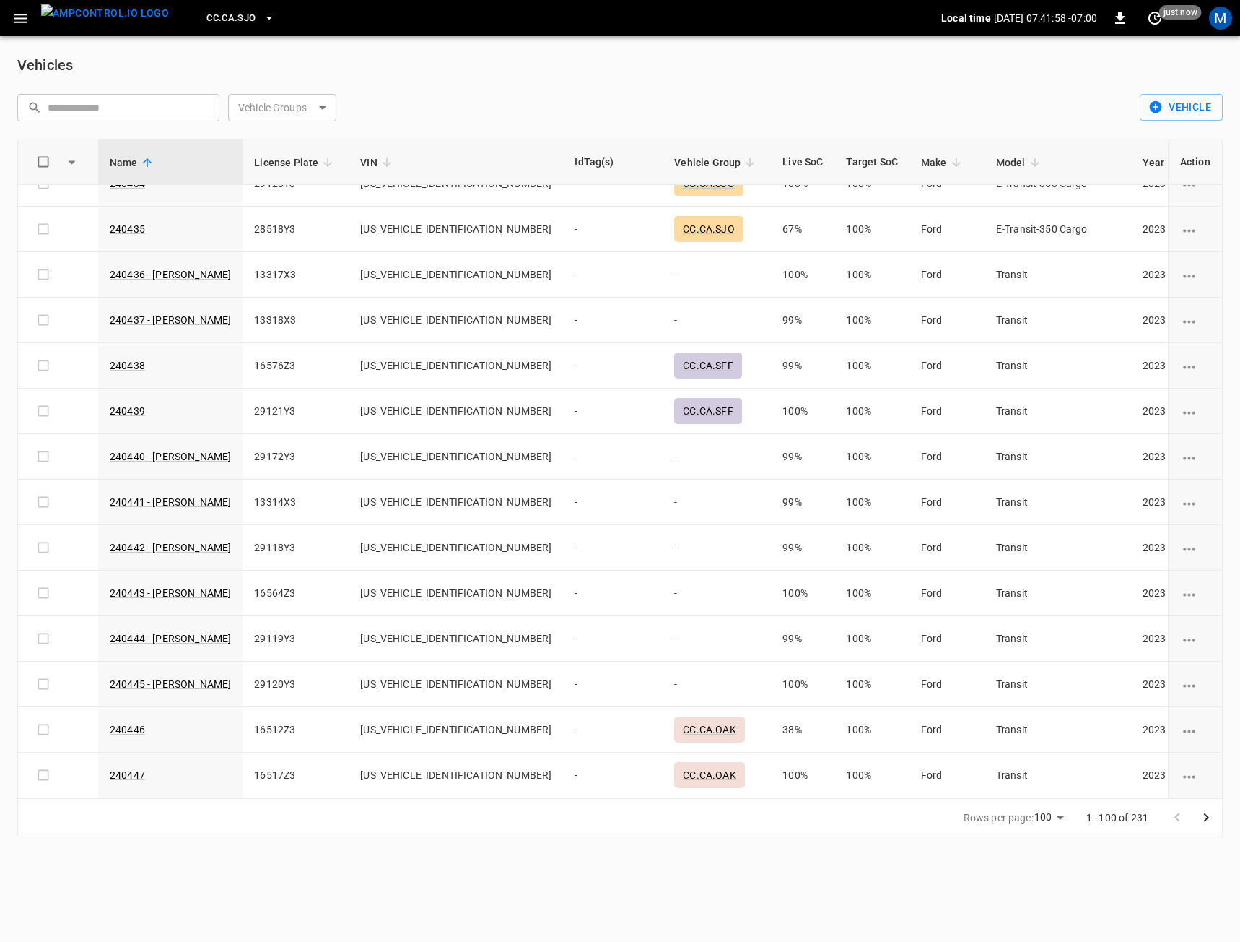
scroll to position [3945, 0]
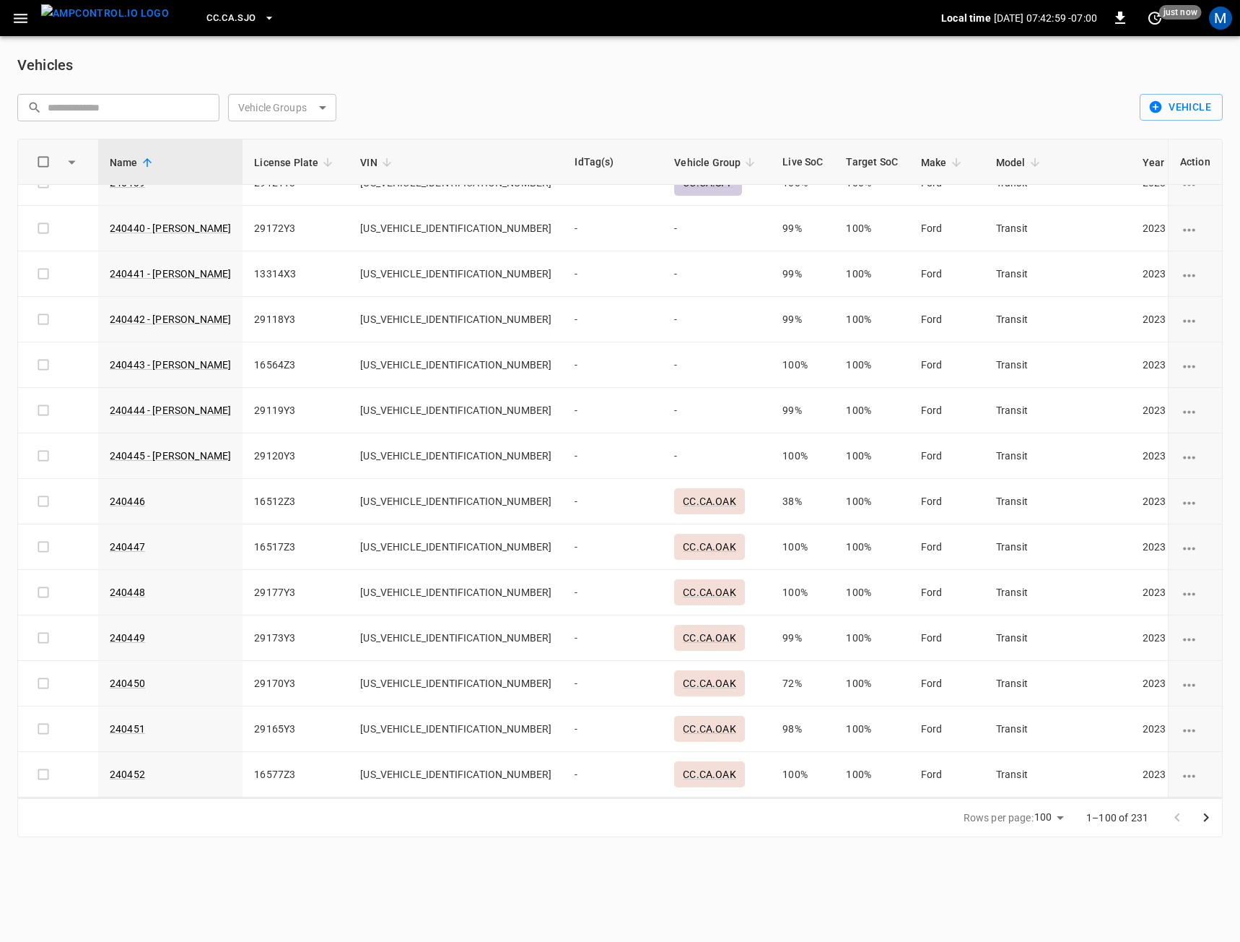
click at [1229, 21] on div "M" at bounding box center [1220, 17] width 23 height 23
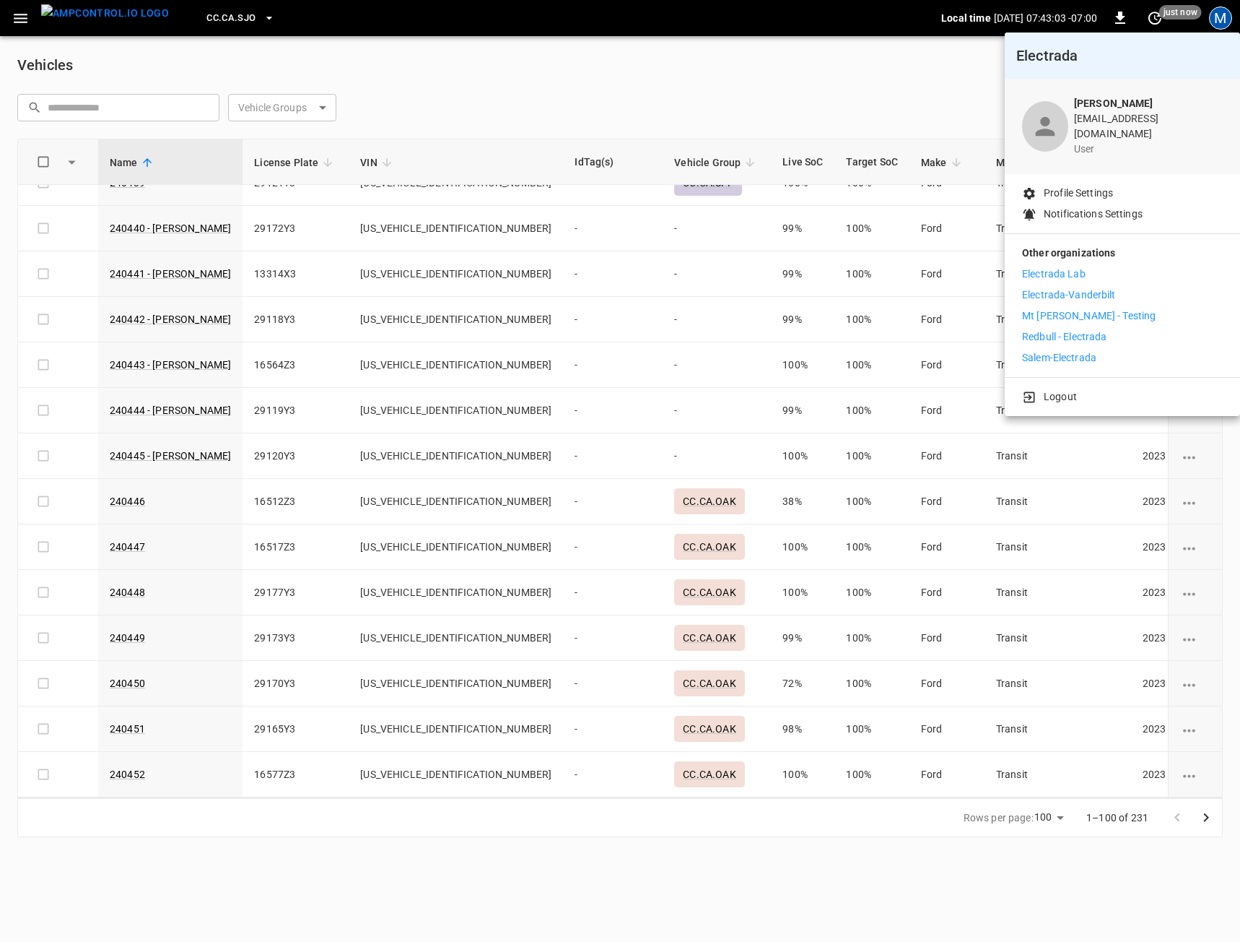
click at [1099, 267] on li "Electrada Lab" at bounding box center [1122, 273] width 201 height 15
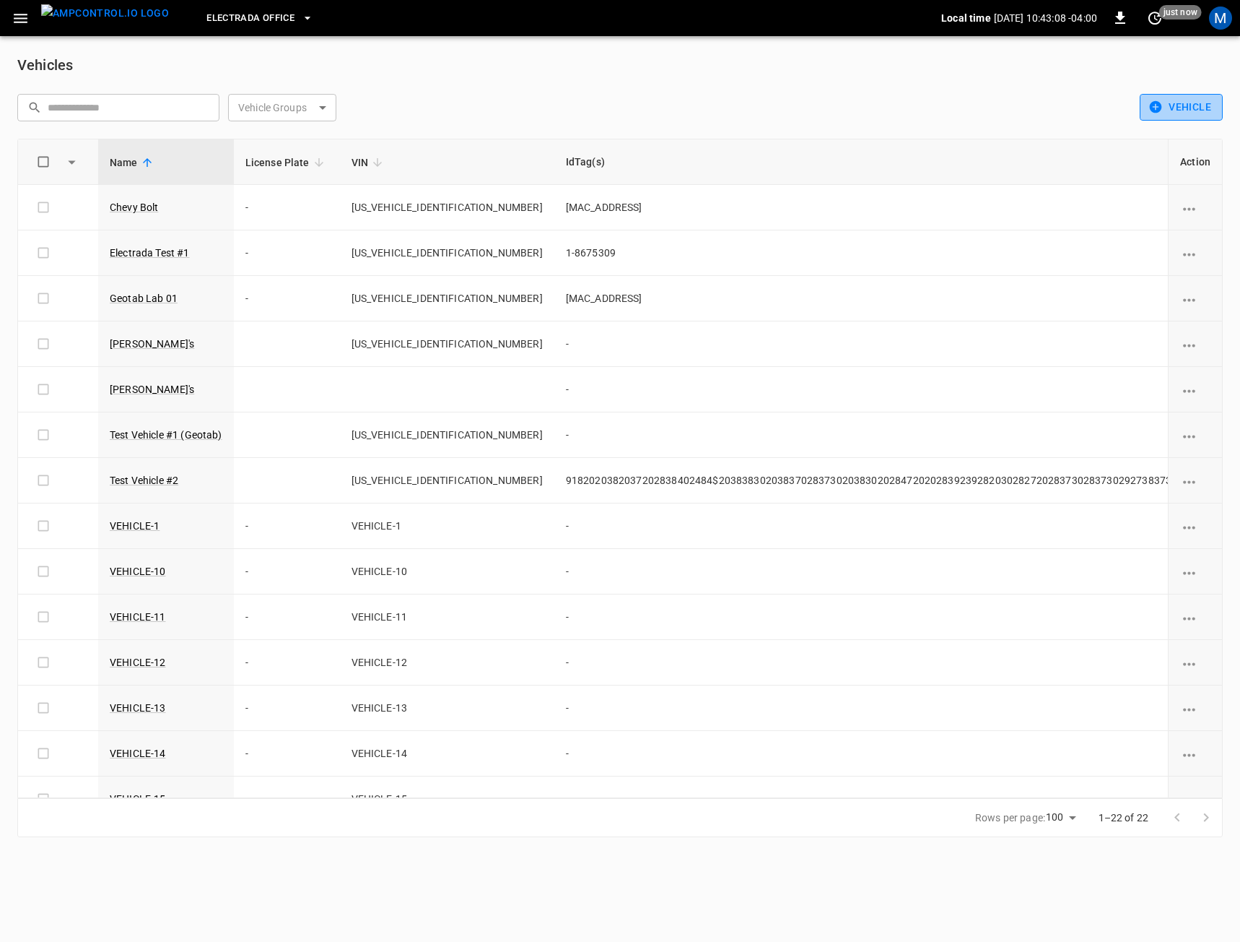
click at [1175, 108] on button "Vehicle" at bounding box center [1181, 107] width 83 height 27
click at [695, 127] on div at bounding box center [620, 471] width 1240 height 942
click at [1225, 13] on div "M" at bounding box center [1220, 17] width 23 height 23
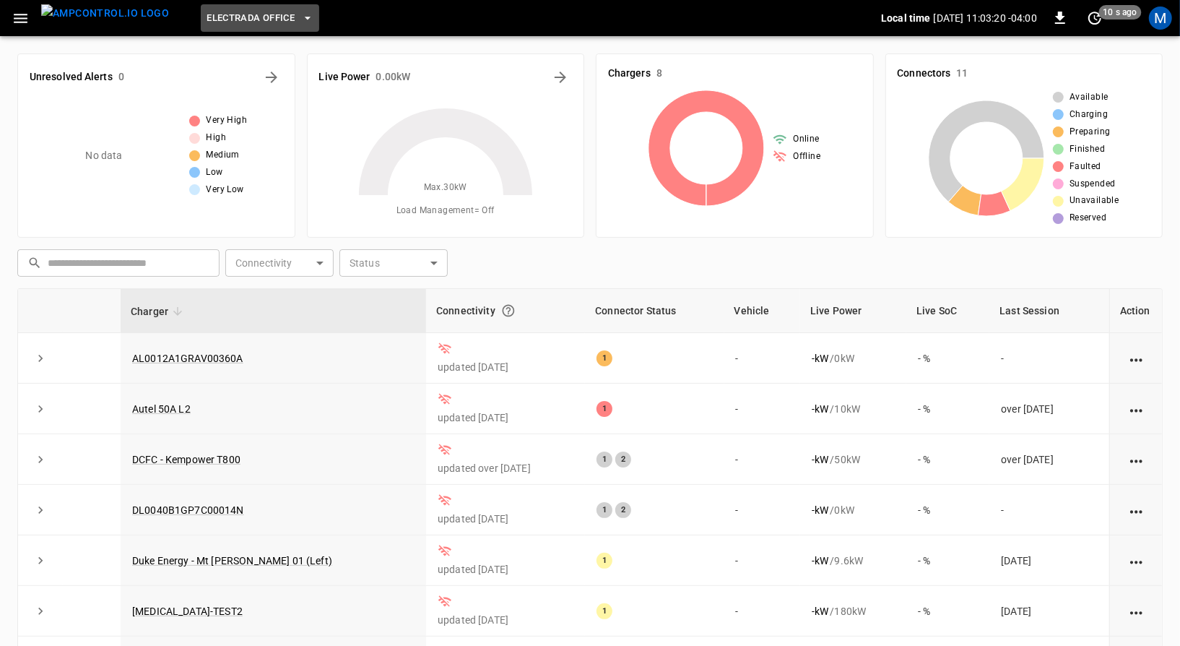
click at [300, 14] on icon "button" at bounding box center [307, 18] width 14 height 14
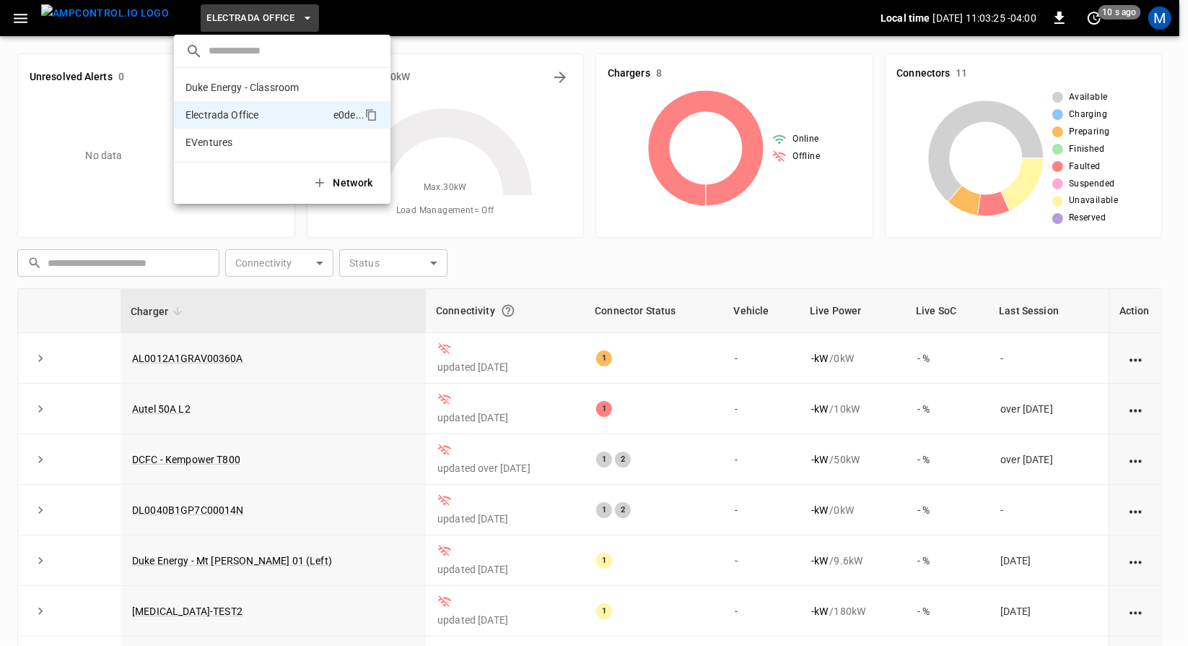
click at [904, 257] on div at bounding box center [594, 323] width 1188 height 646
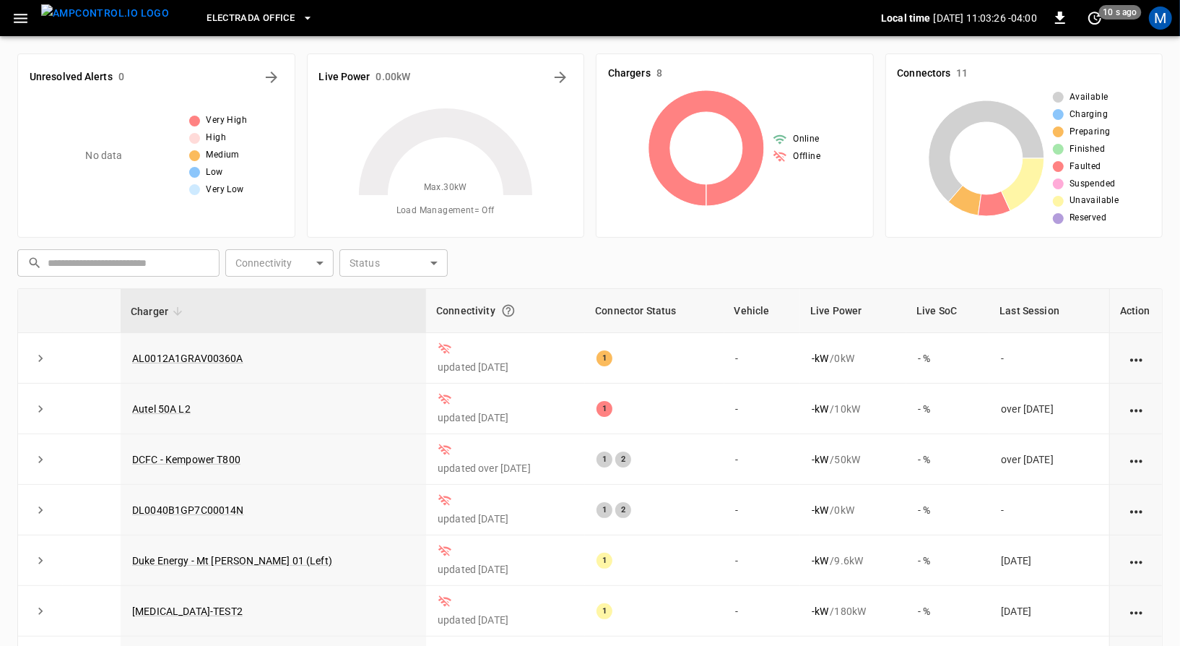
scroll to position [149, 0]
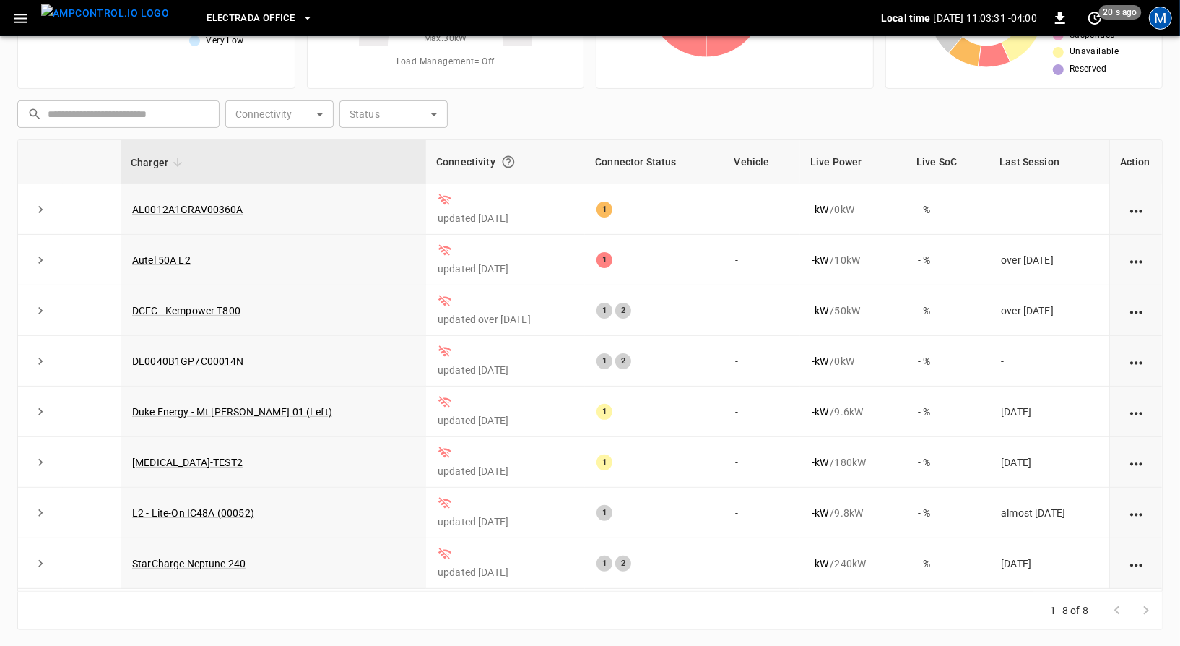
click at [1163, 21] on div "M" at bounding box center [1160, 17] width 23 height 23
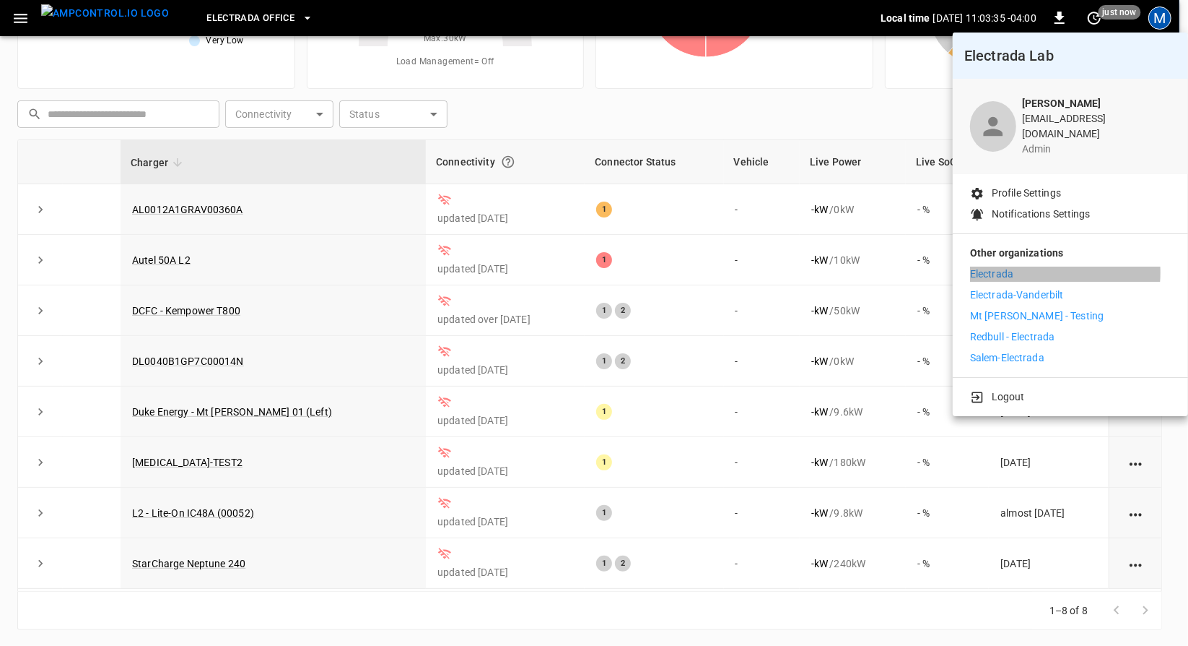
click at [1040, 266] on li "Electrada" at bounding box center [1070, 273] width 201 height 15
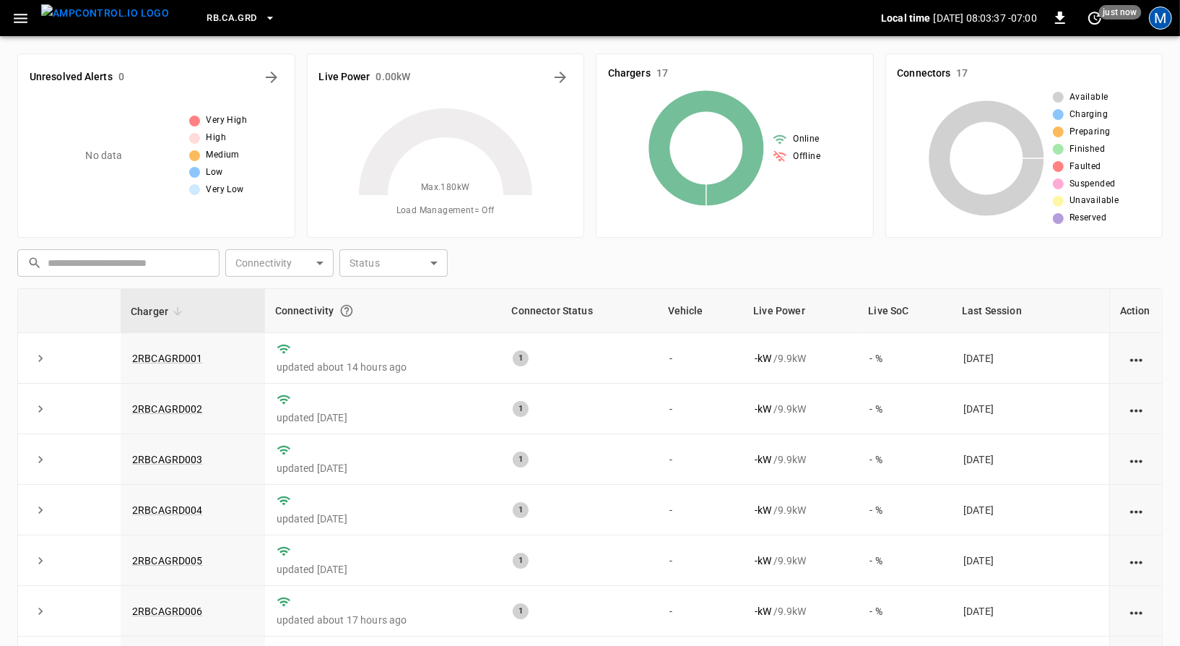
click at [1154, 20] on div "M" at bounding box center [1160, 17] width 23 height 23
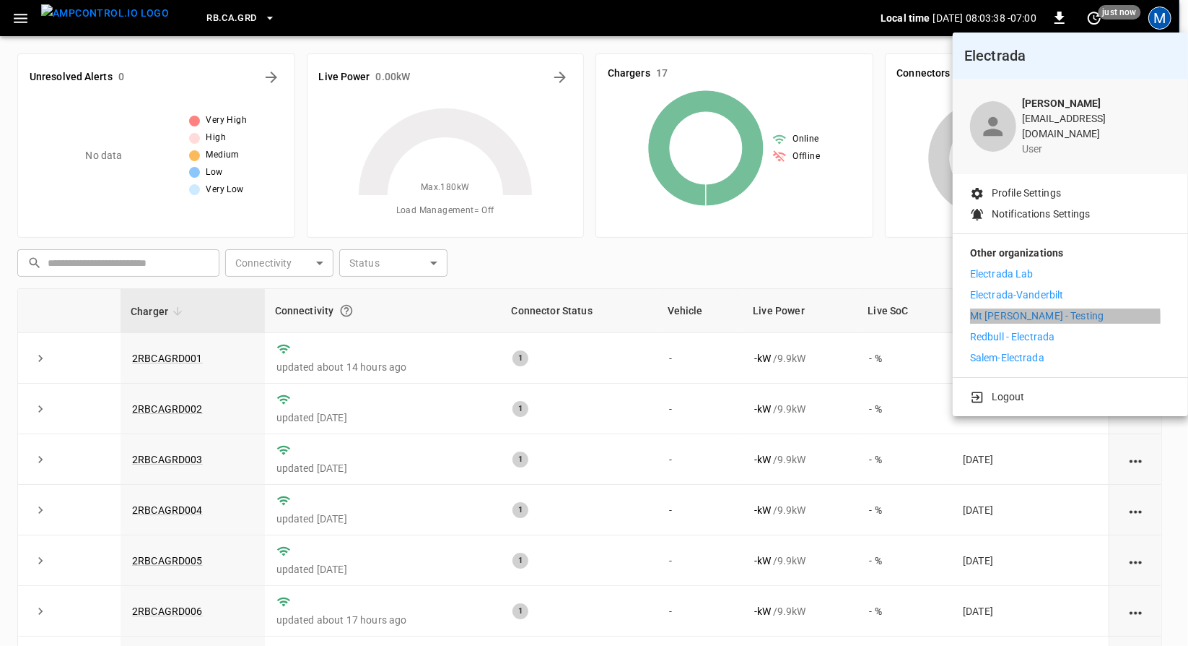
click at [1004, 308] on p "Mt [PERSON_NAME] - Testing" at bounding box center [1037, 315] width 134 height 15
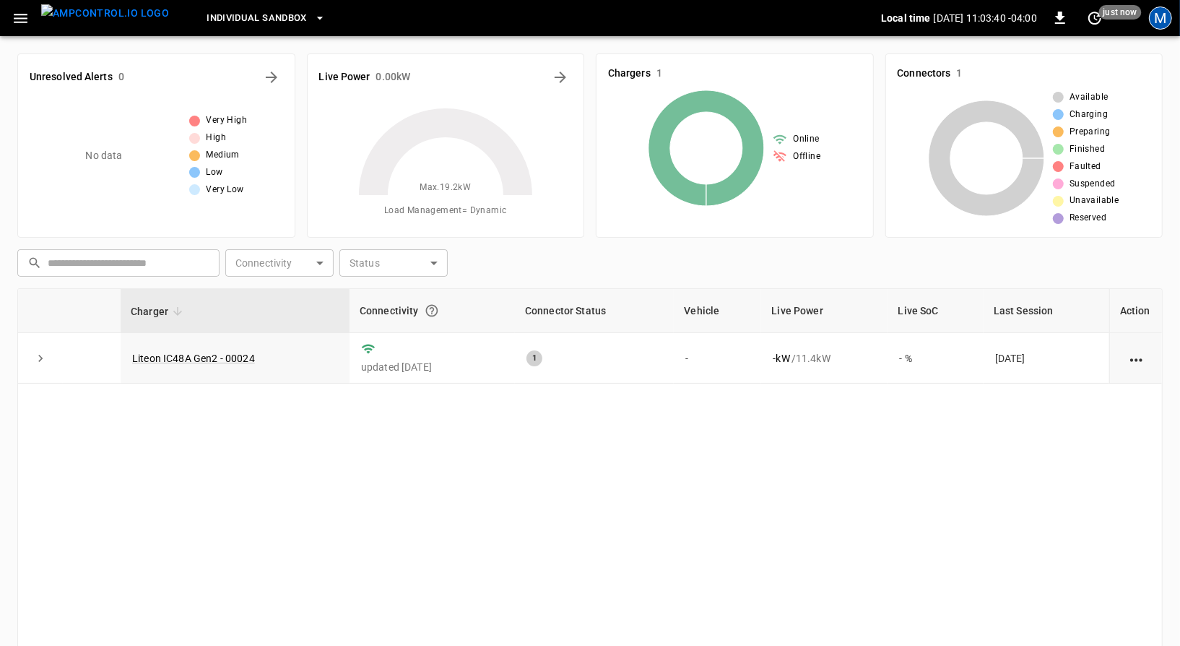
click at [1163, 21] on div "M" at bounding box center [1160, 17] width 23 height 23
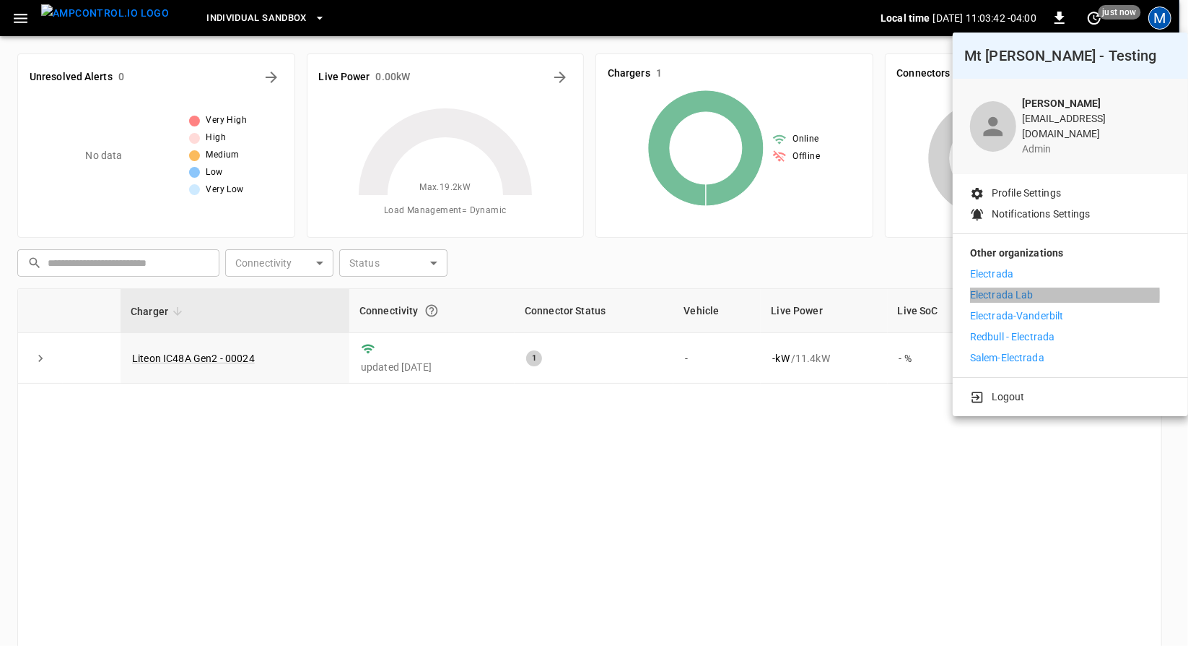
click at [983, 287] on p "Electrada Lab" at bounding box center [1002, 294] width 64 height 15
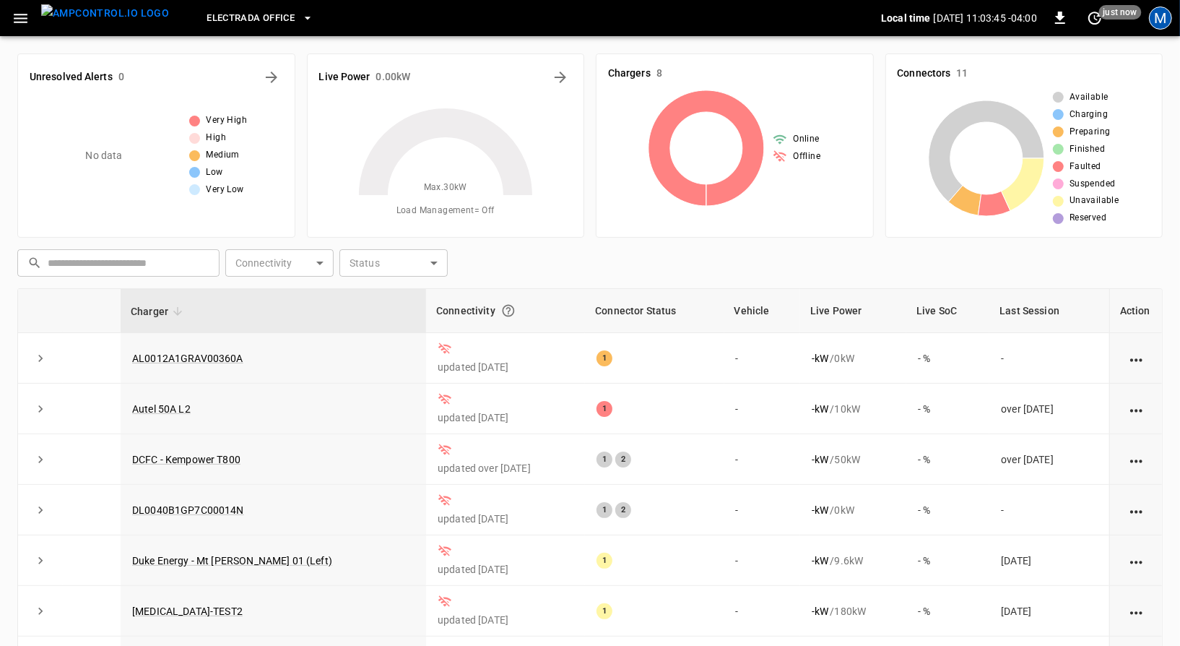
click at [1171, 17] on div "M" at bounding box center [1160, 17] width 23 height 23
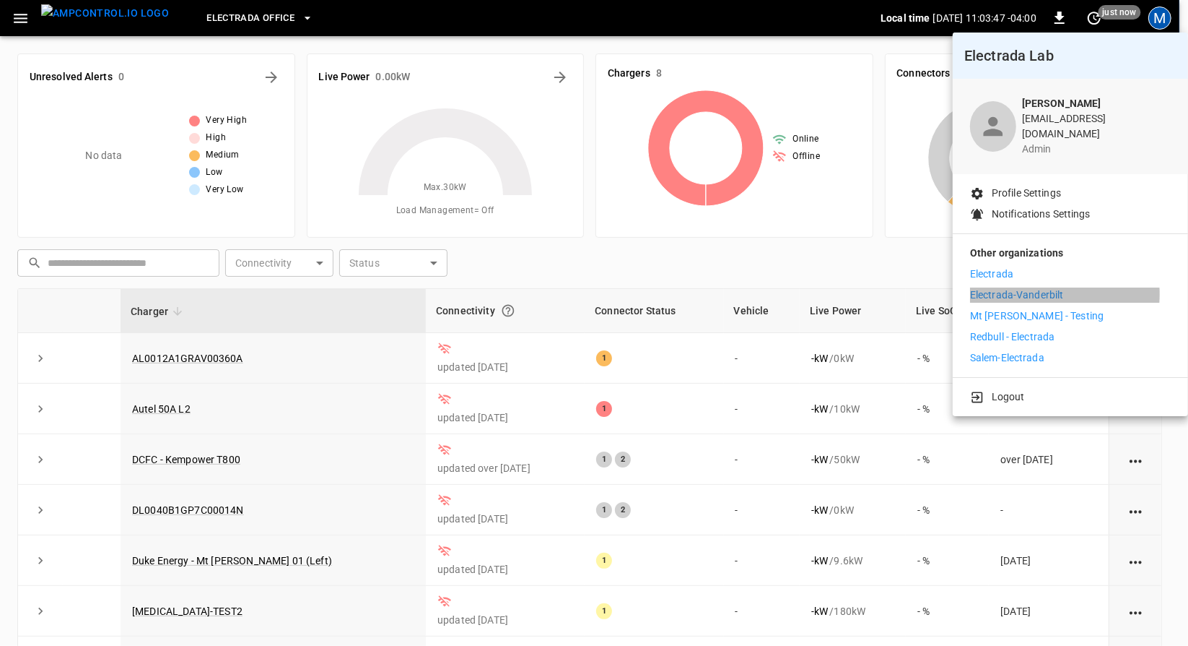
click at [1034, 287] on p "Electrada-Vanderbilt" at bounding box center [1017, 294] width 94 height 15
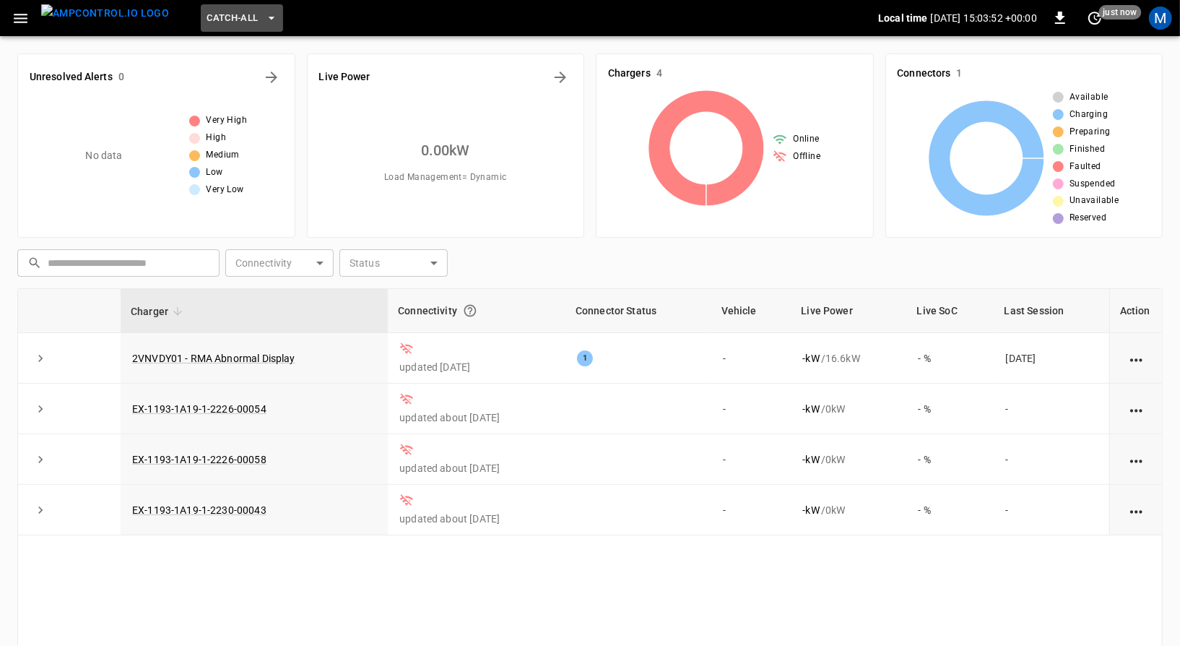
click at [217, 22] on span "Catch-all" at bounding box center [232, 18] width 51 height 17
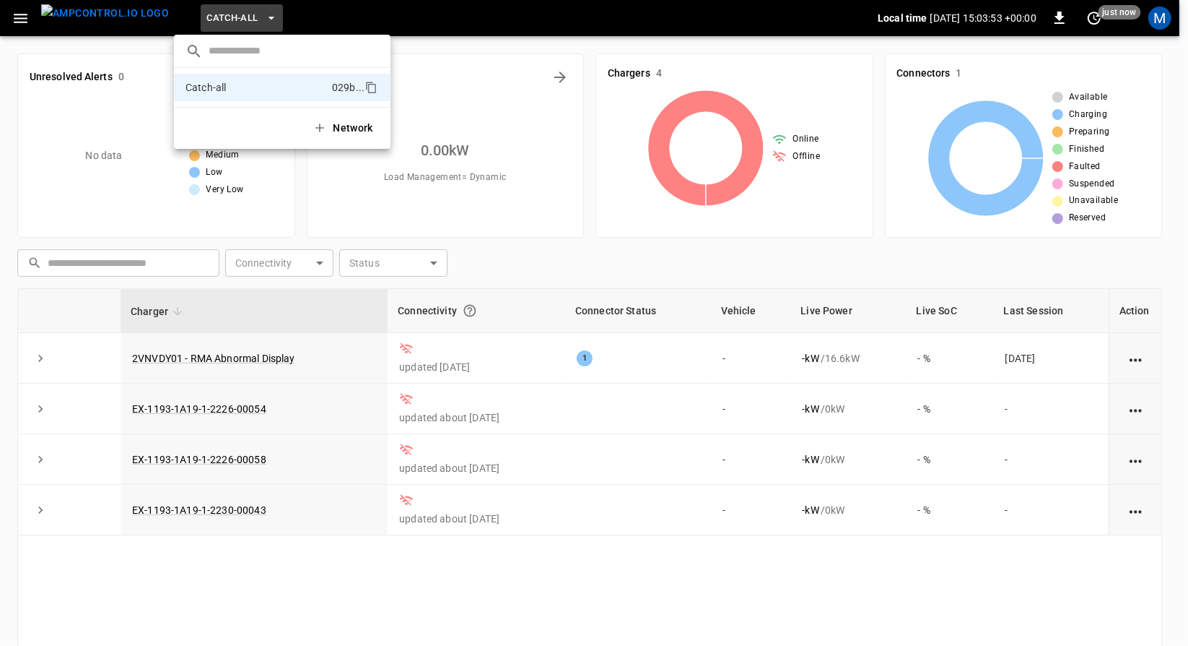
click at [616, 76] on div at bounding box center [594, 323] width 1188 height 646
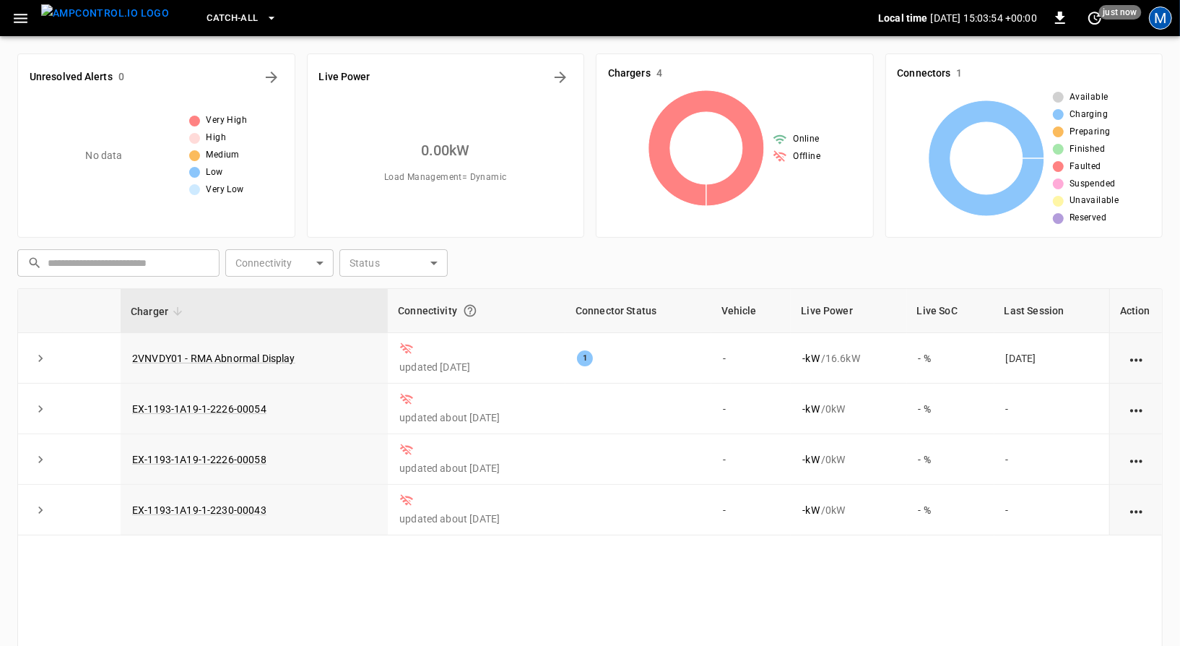
click at [1157, 16] on div "M" at bounding box center [1160, 17] width 23 height 23
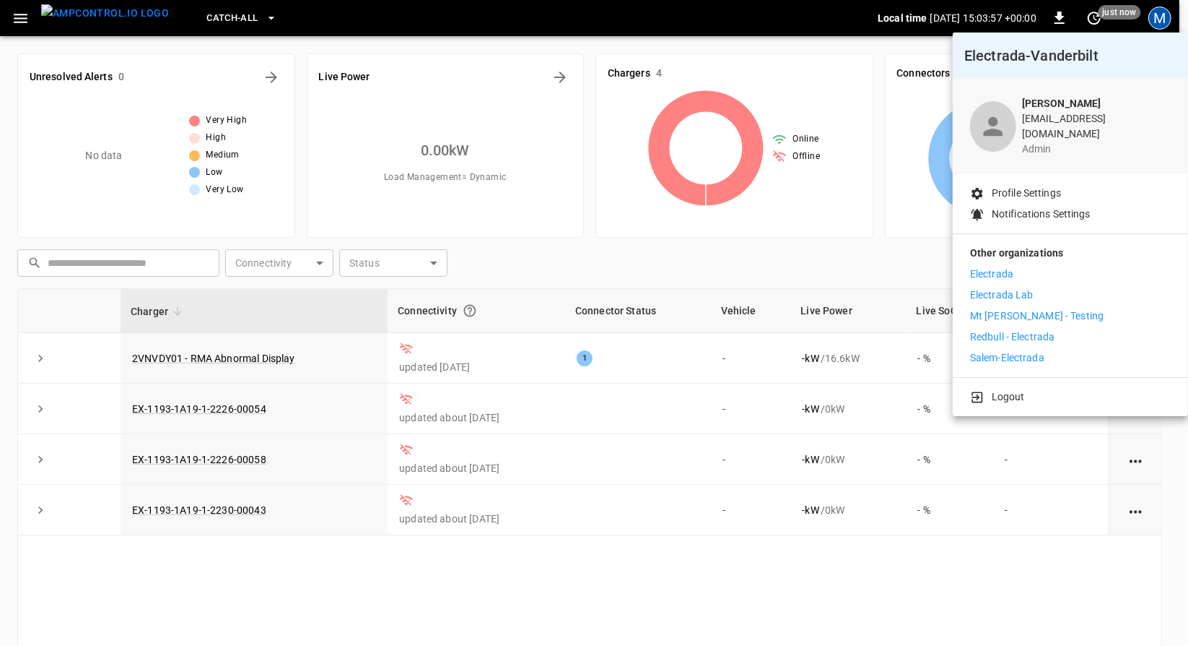
click at [1007, 350] on p "Salem-Electrada" at bounding box center [1007, 357] width 74 height 15
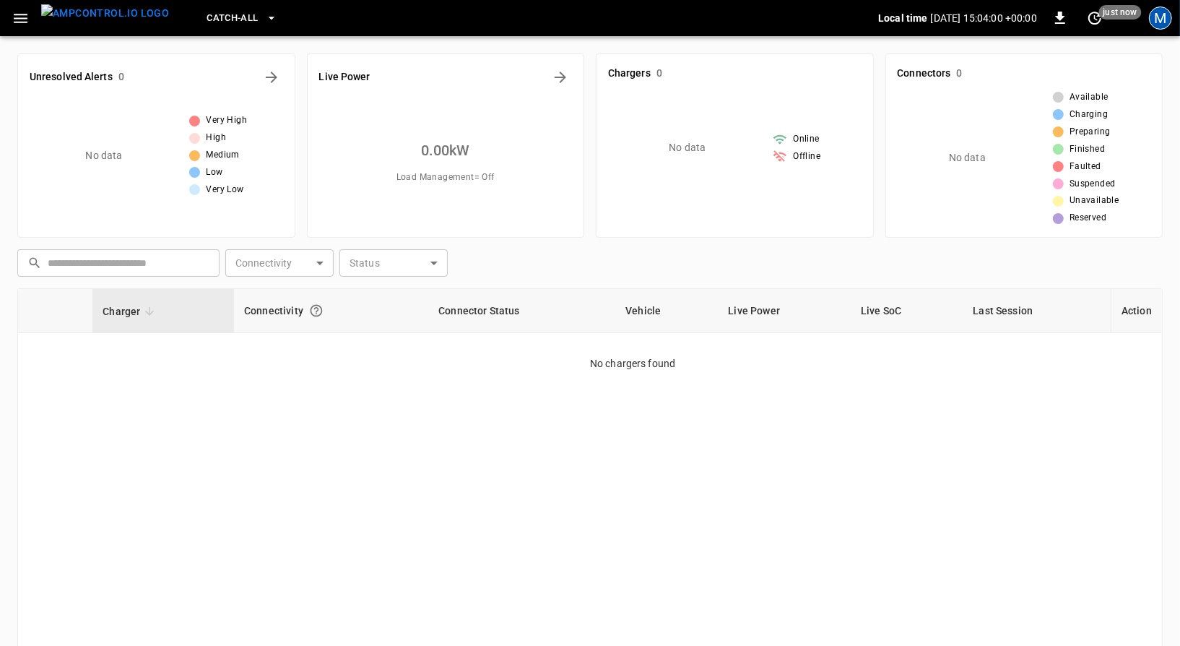
click at [1151, 19] on div "M" at bounding box center [1160, 17] width 23 height 23
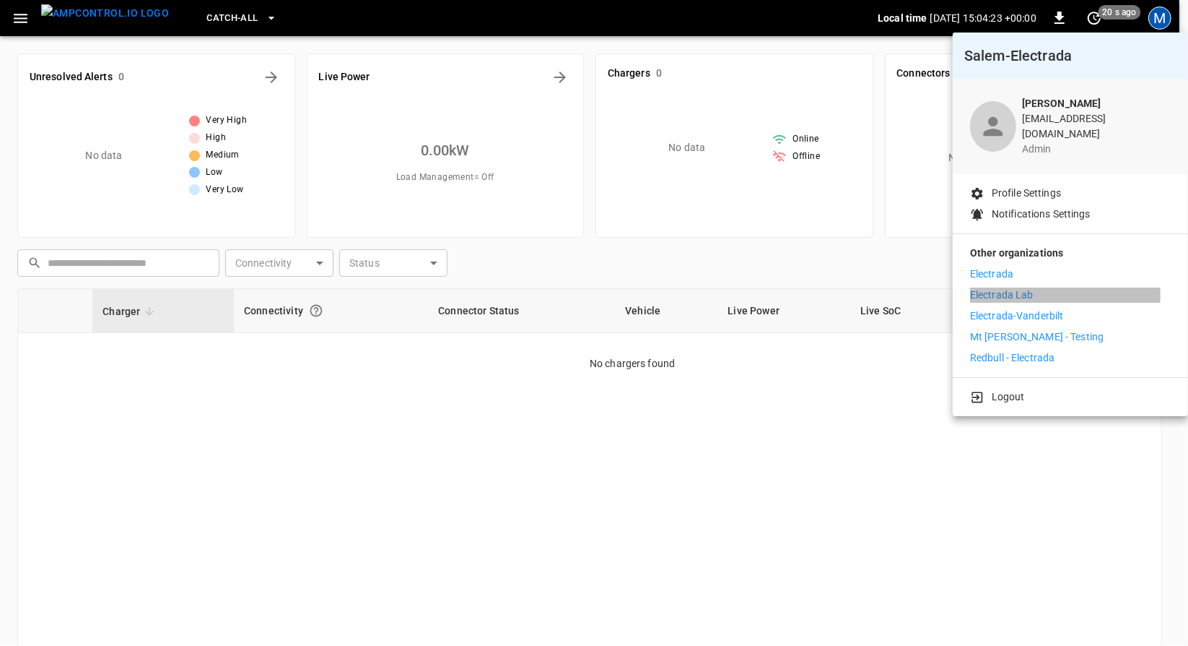
click at [1054, 287] on li "Electrada Lab" at bounding box center [1070, 294] width 201 height 15
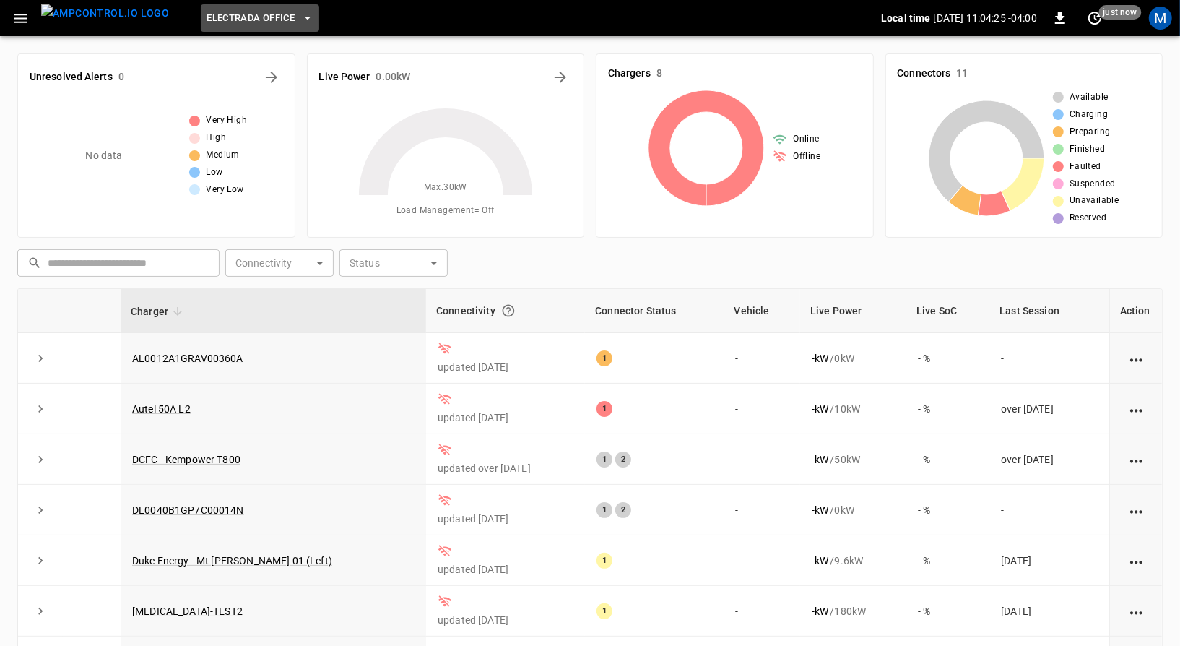
click at [235, 15] on span "Electrada Office" at bounding box center [251, 18] width 88 height 17
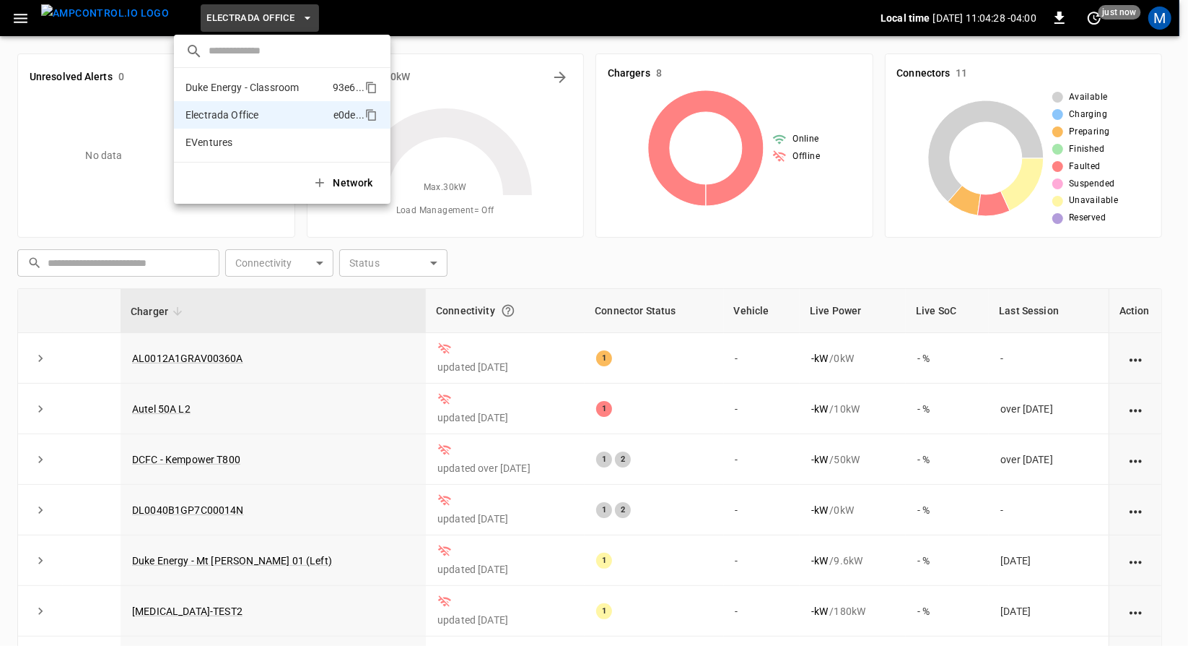
click at [245, 82] on p "Duke Energy - Classroom" at bounding box center [242, 87] width 113 height 14
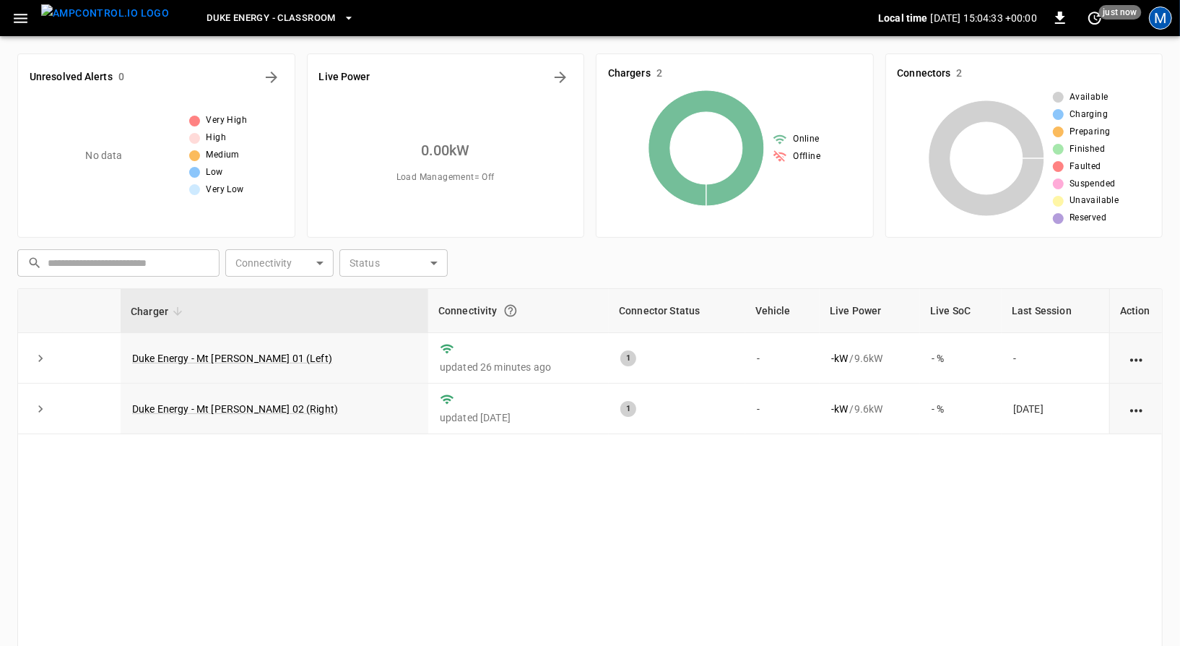
click at [1171, 16] on div "M" at bounding box center [1160, 17] width 23 height 23
